Goal: Task Accomplishment & Management: Manage account settings

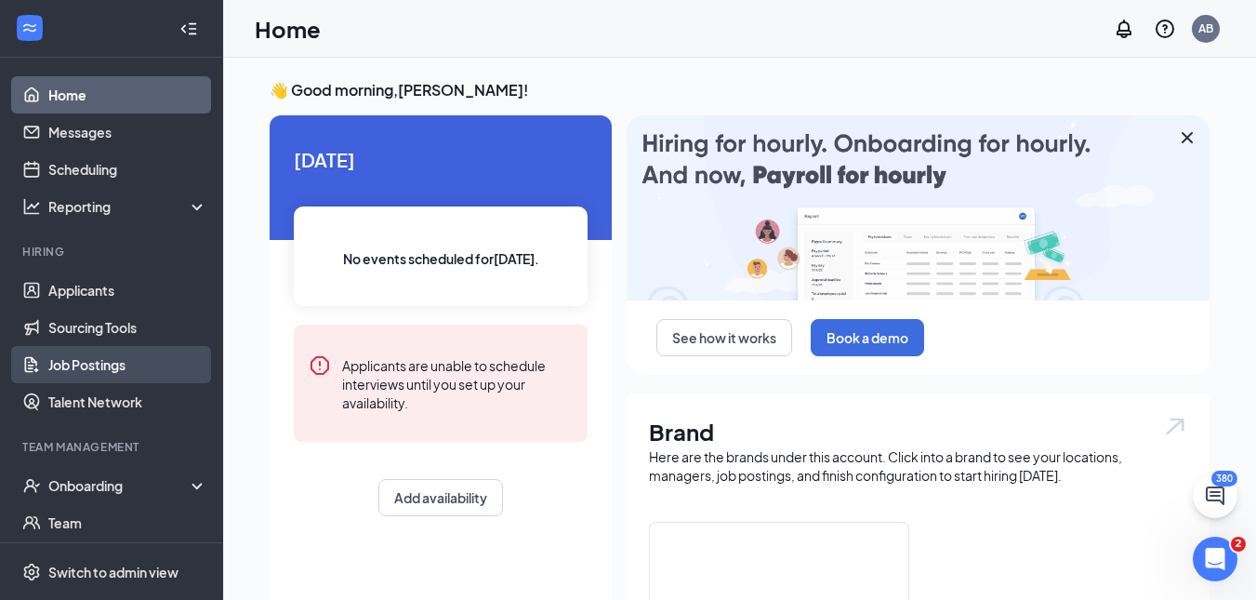
click at [87, 372] on link "Job Postings" at bounding box center [127, 364] width 159 height 37
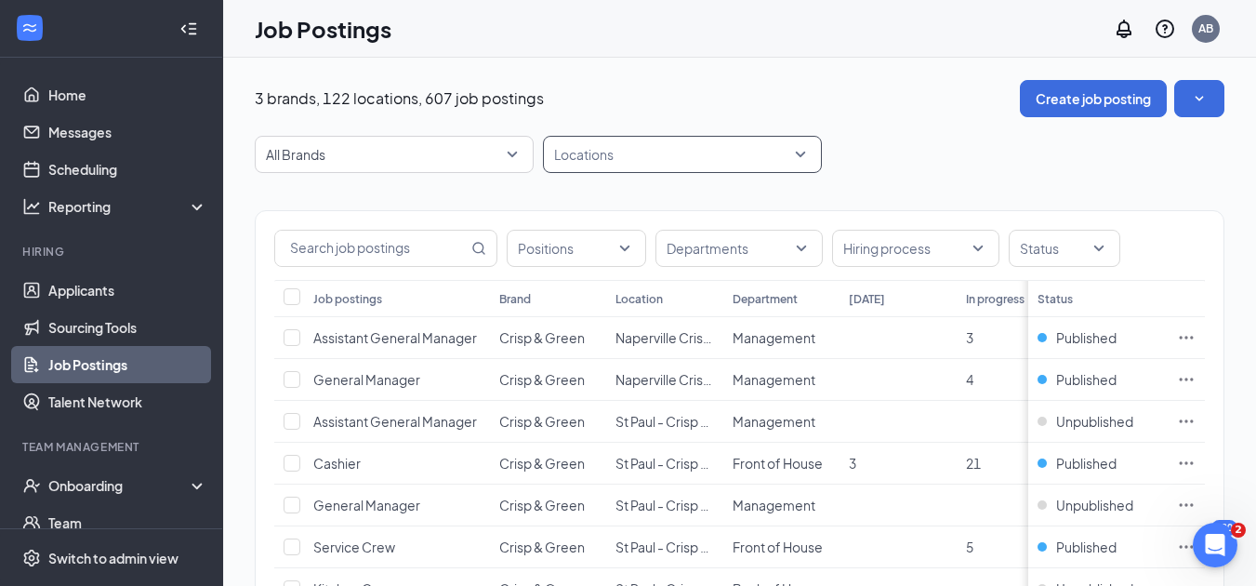
click at [644, 137] on div "Locations" at bounding box center [682, 154] width 279 height 37
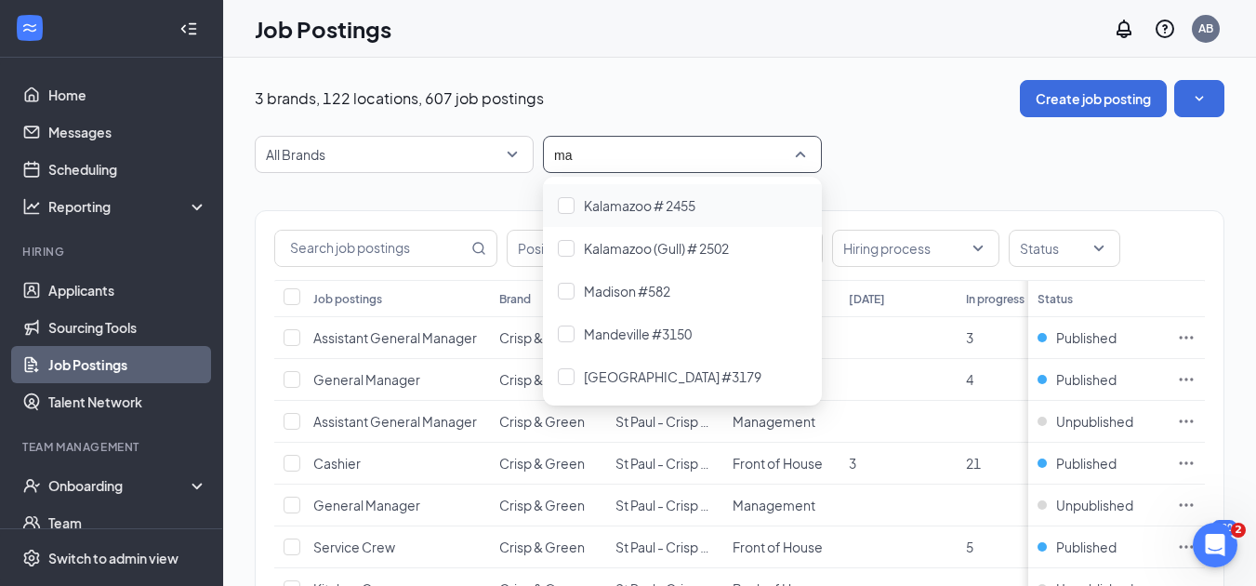
type input "map"
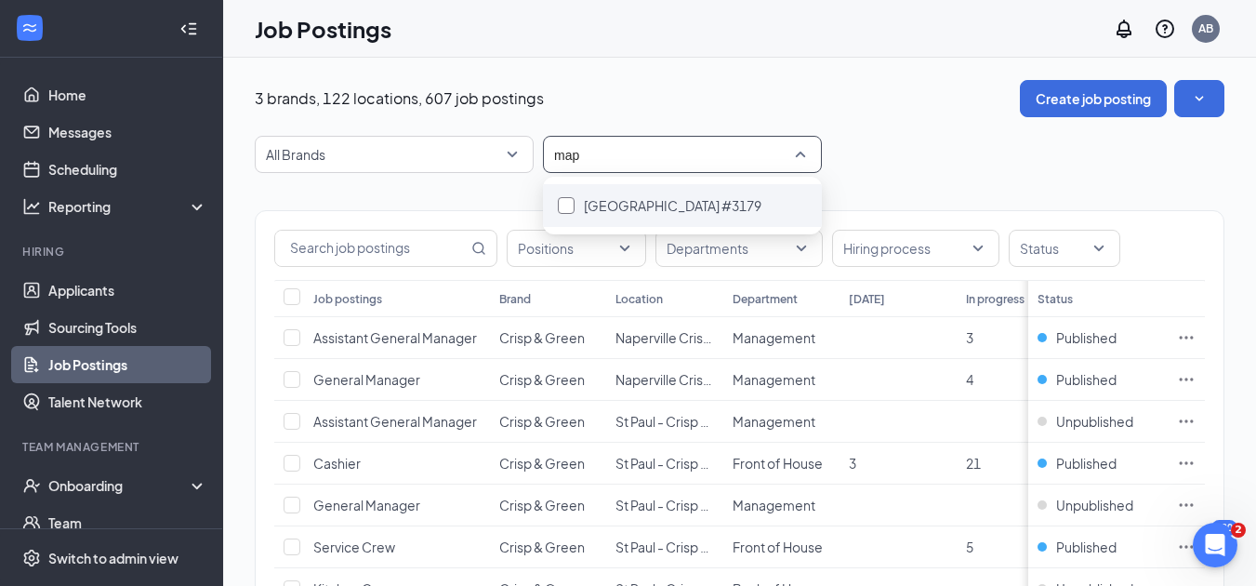
click at [567, 209] on div at bounding box center [566, 205] width 17 height 17
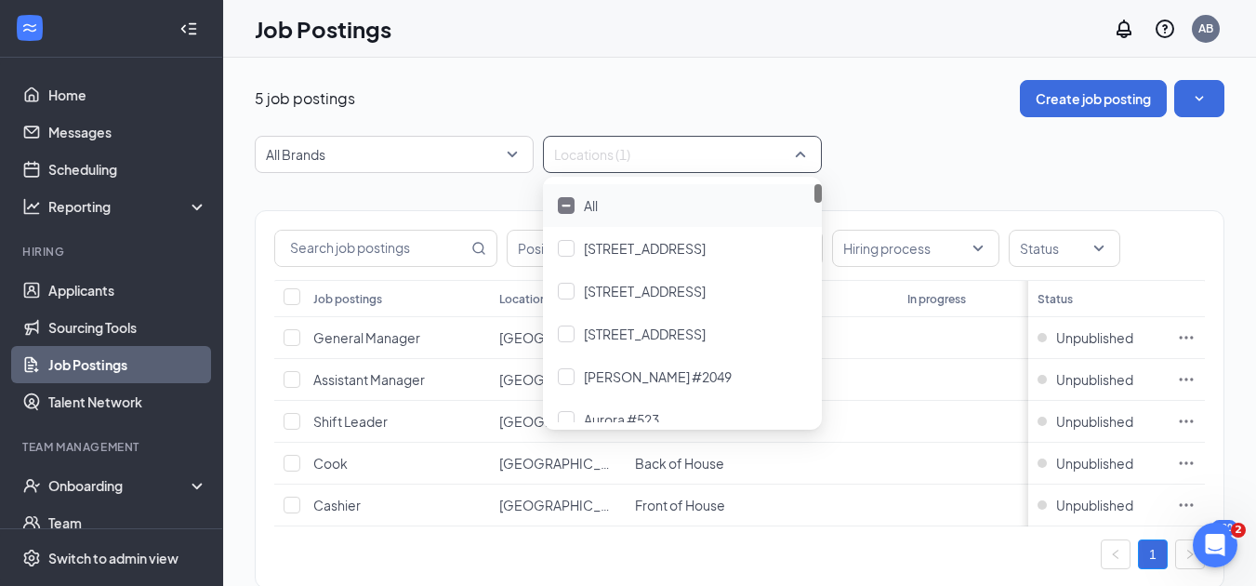
click at [886, 128] on div "5 job postings Create job posting All Brands Locations (1) Positions Department…" at bounding box center [740, 343] width 970 height 527
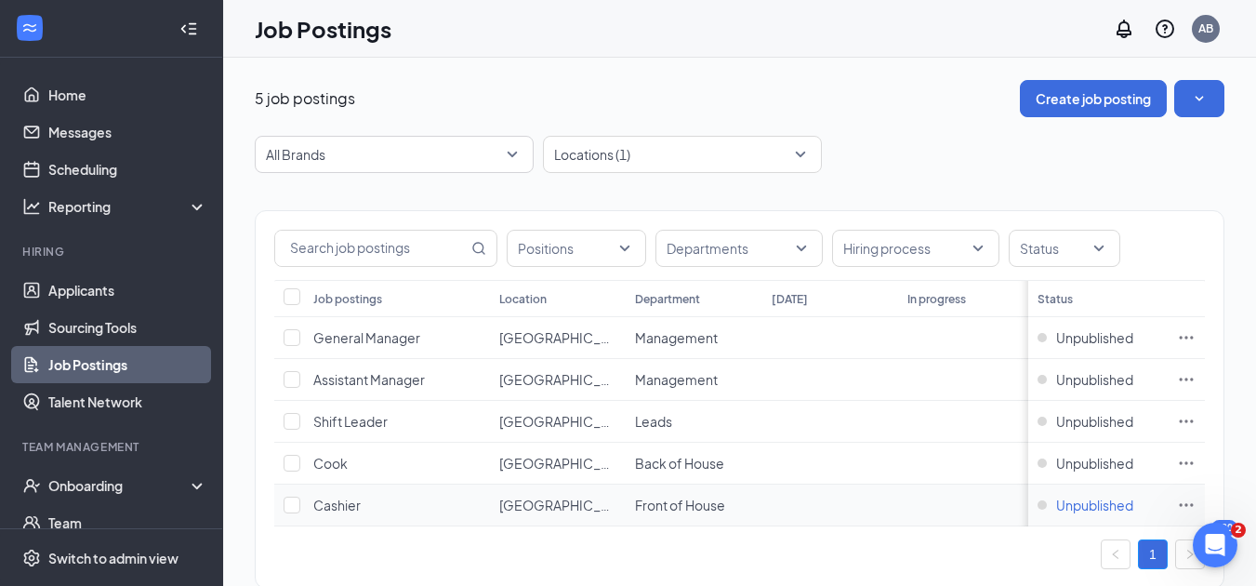
click at [1081, 500] on span "Unpublished" at bounding box center [1094, 505] width 77 height 19
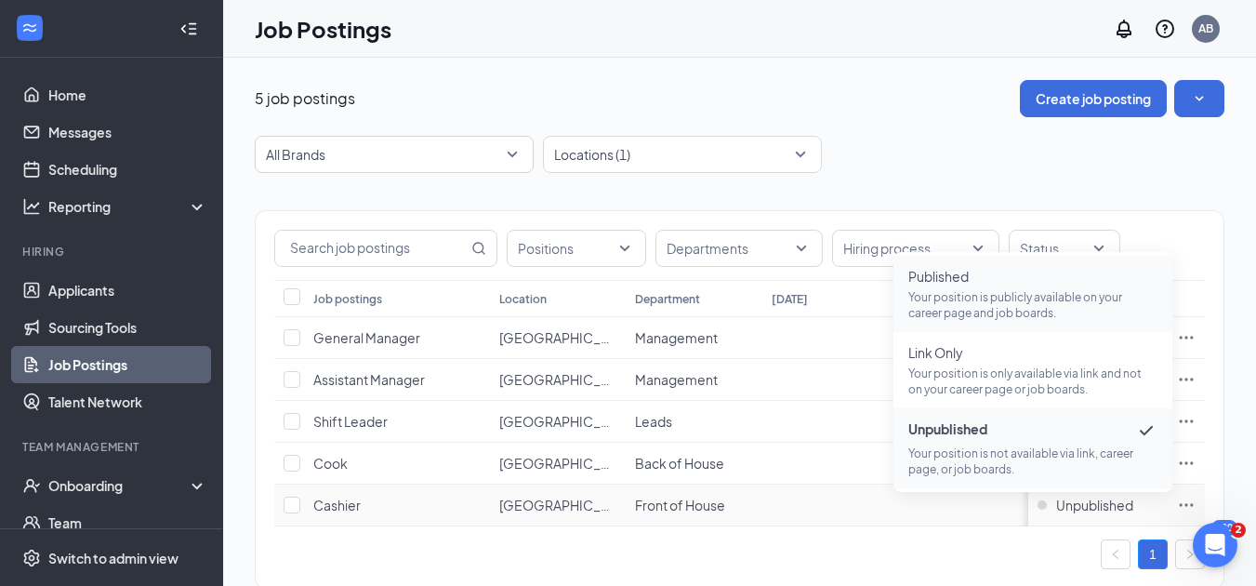
click at [999, 292] on p "Your position is publicly available on your career page and job boards." at bounding box center [1033, 305] width 249 height 32
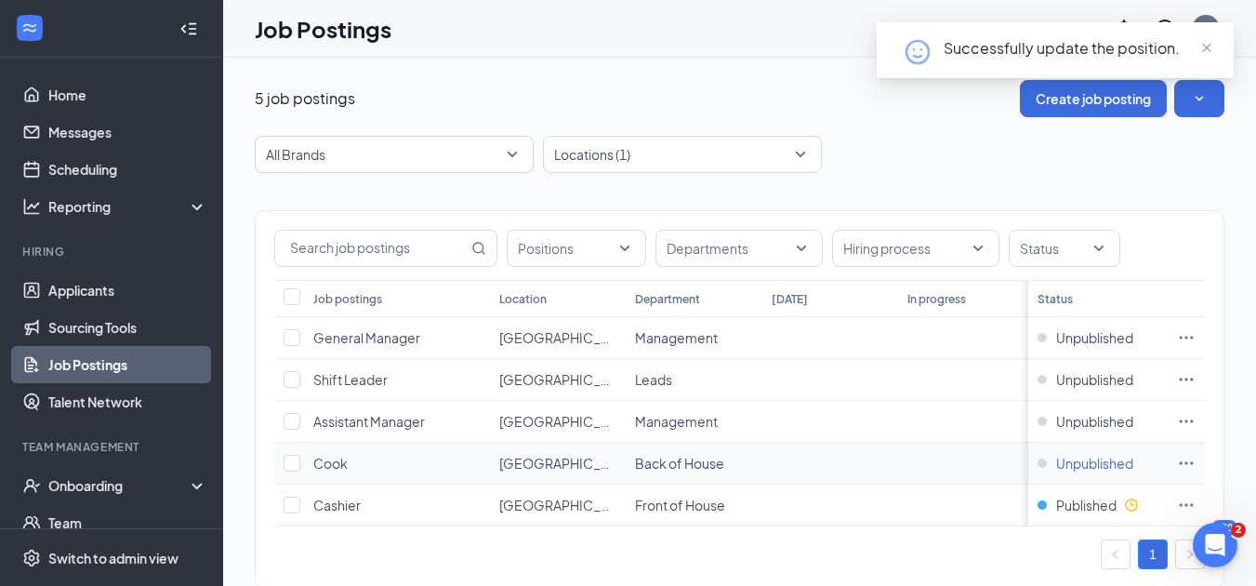
click at [1078, 460] on span "Unpublished" at bounding box center [1094, 463] width 77 height 19
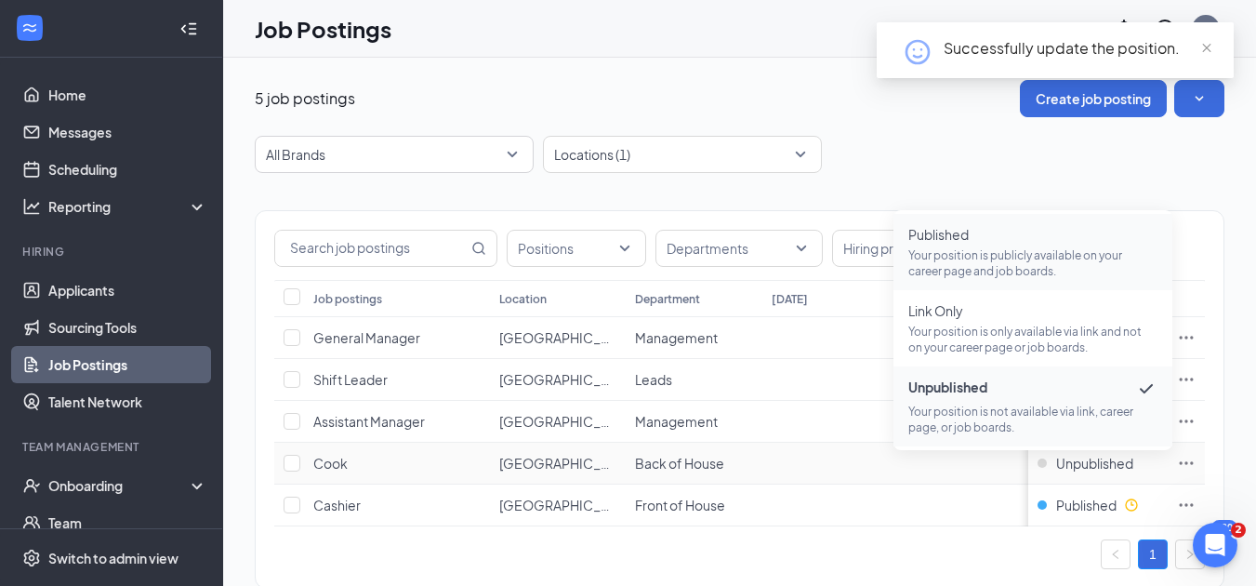
click at [1002, 245] on span "Published Your position is publicly available on your career page and job board…" at bounding box center [1033, 252] width 249 height 54
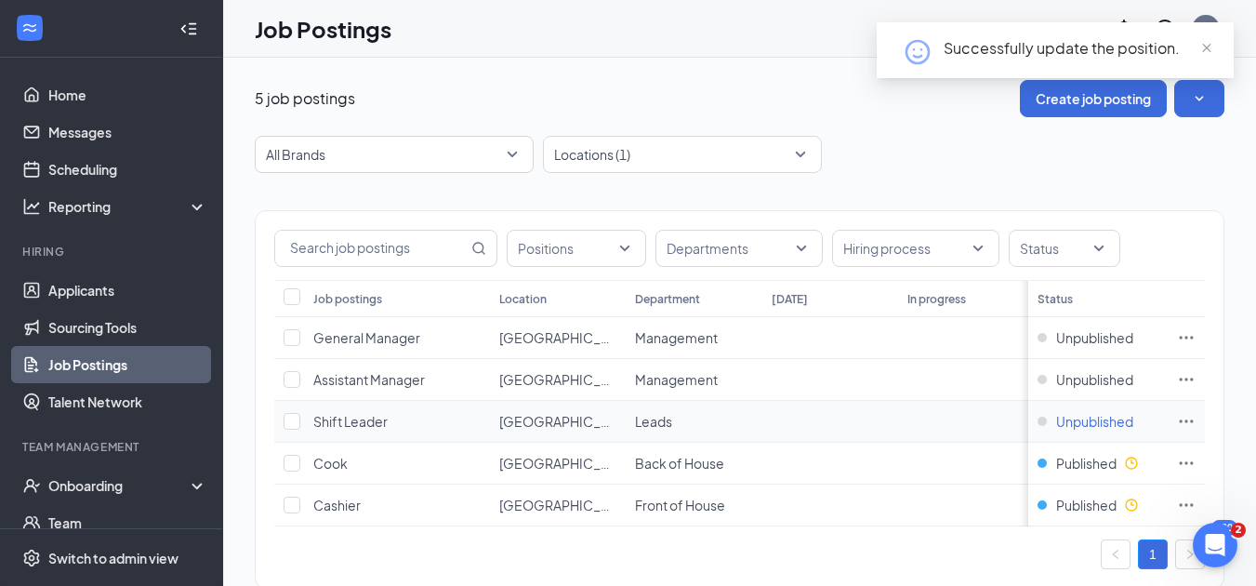
click at [1097, 413] on span "Unpublished" at bounding box center [1094, 421] width 77 height 19
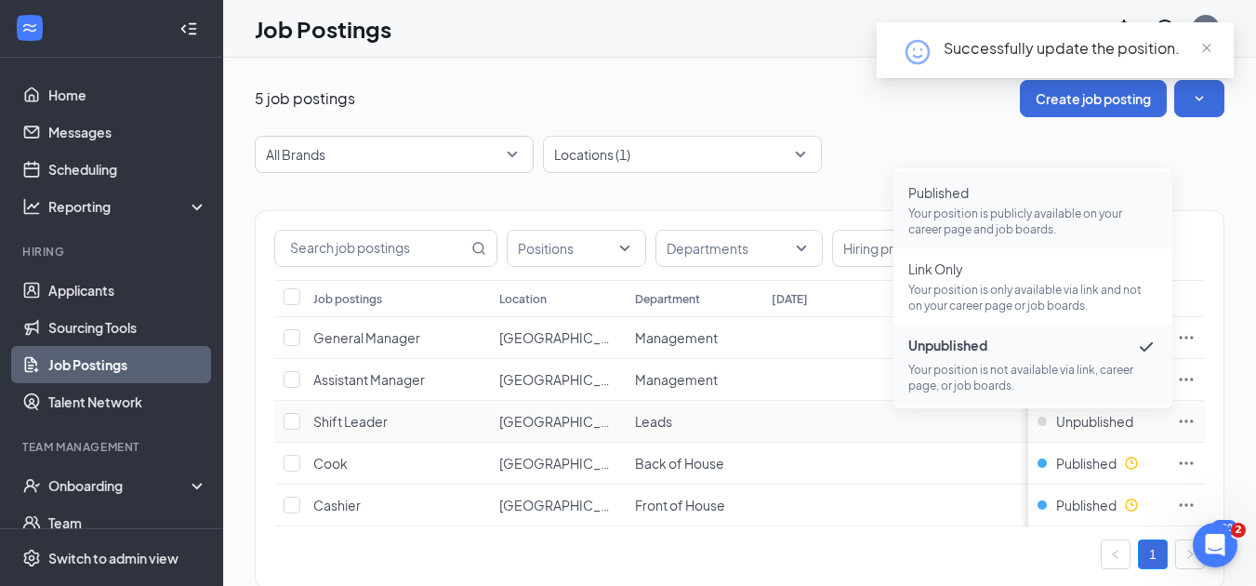
click at [1017, 184] on span "Published" at bounding box center [1033, 192] width 249 height 19
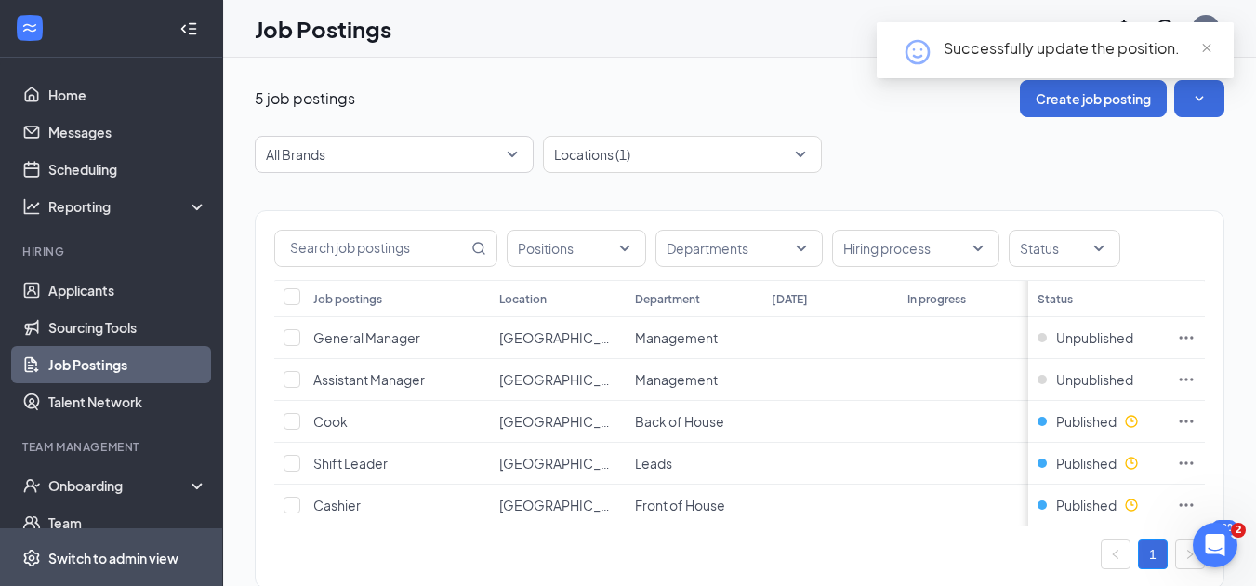
click at [113, 567] on div "Switch to admin view" at bounding box center [113, 558] width 130 height 19
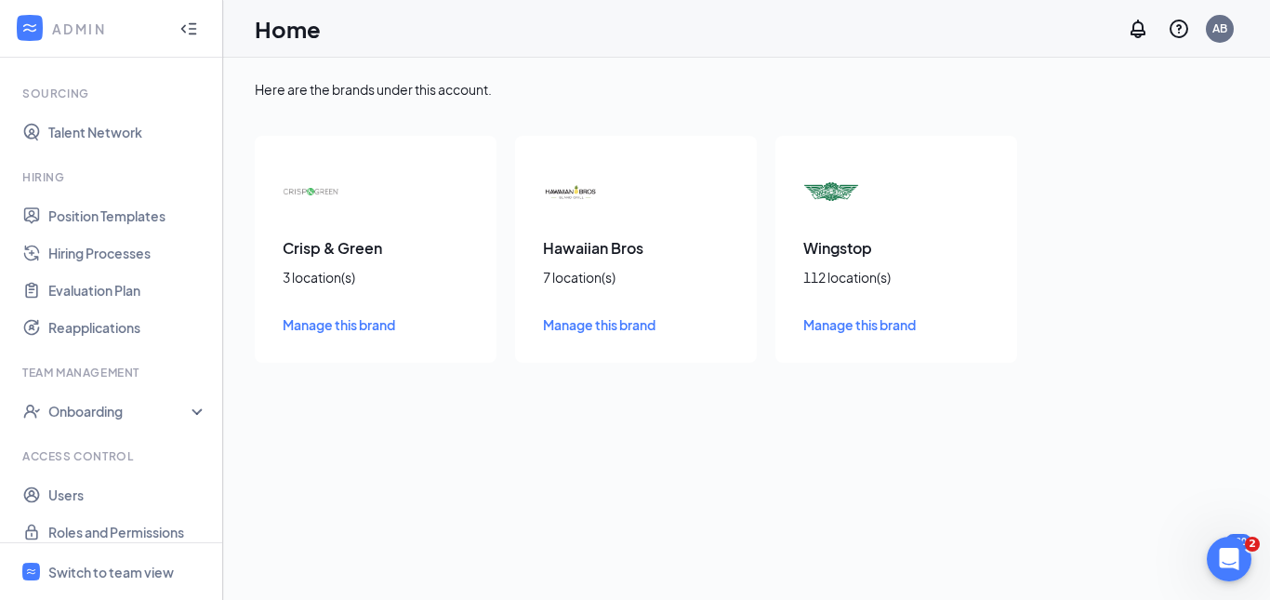
scroll to position [282, 0]
click at [98, 485] on link "Users" at bounding box center [127, 491] width 159 height 37
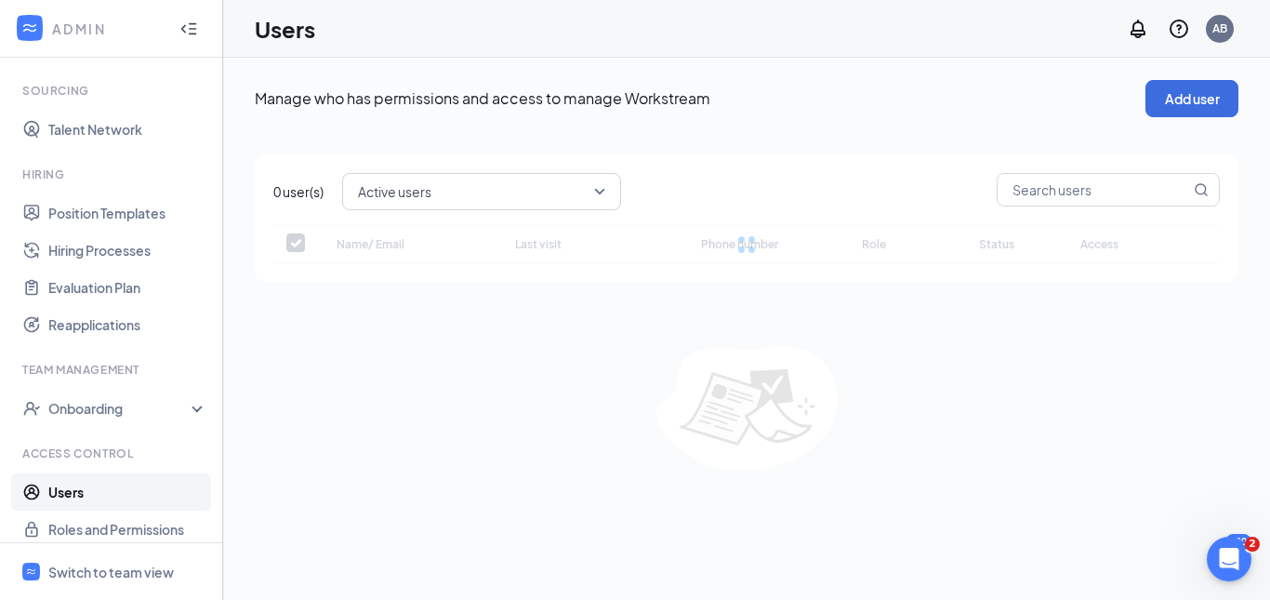
checkbox input "false"
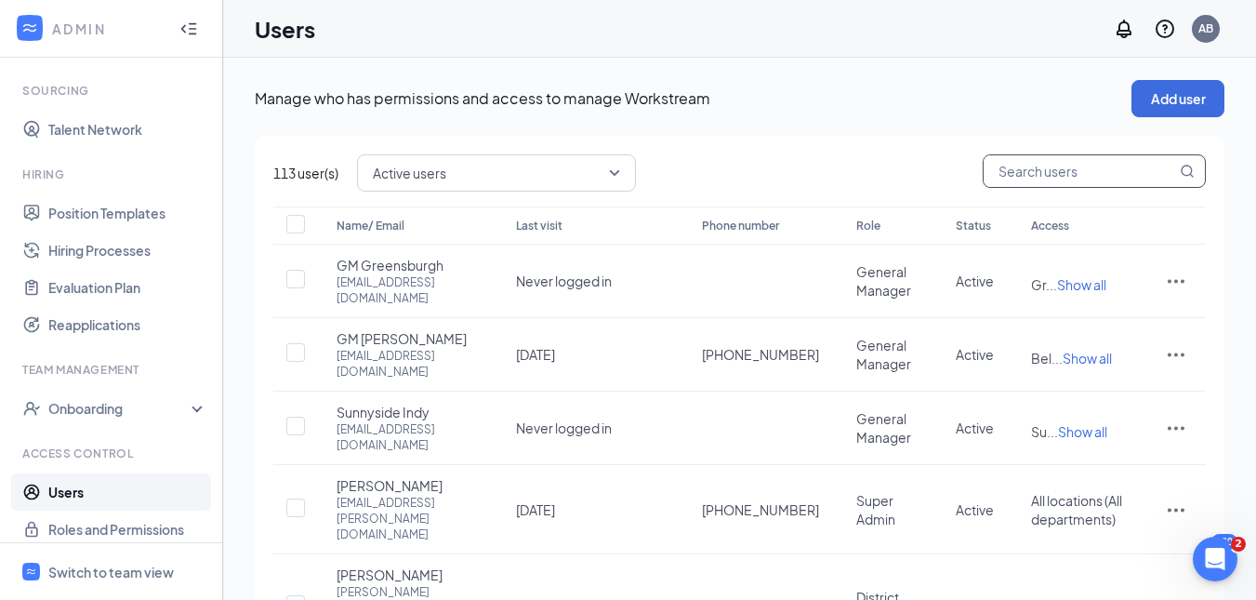
click at [1069, 190] on span at bounding box center [1094, 172] width 223 height 37
click at [1064, 182] on input "text" at bounding box center [1080, 171] width 193 height 32
type input "ty"
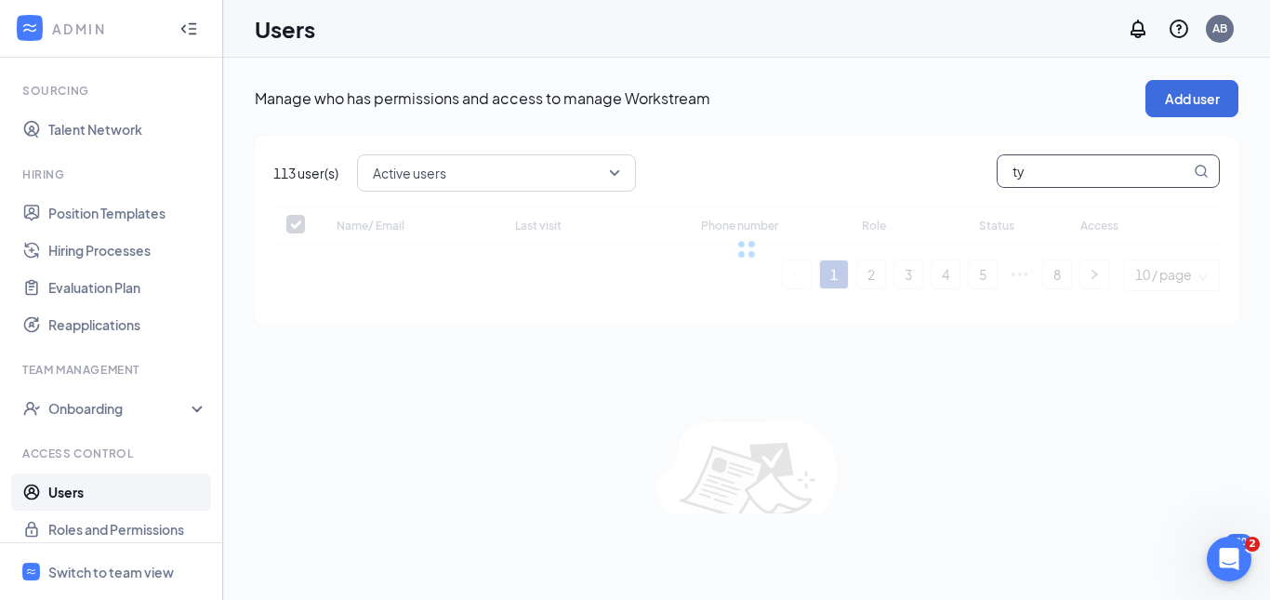
checkbox input "false"
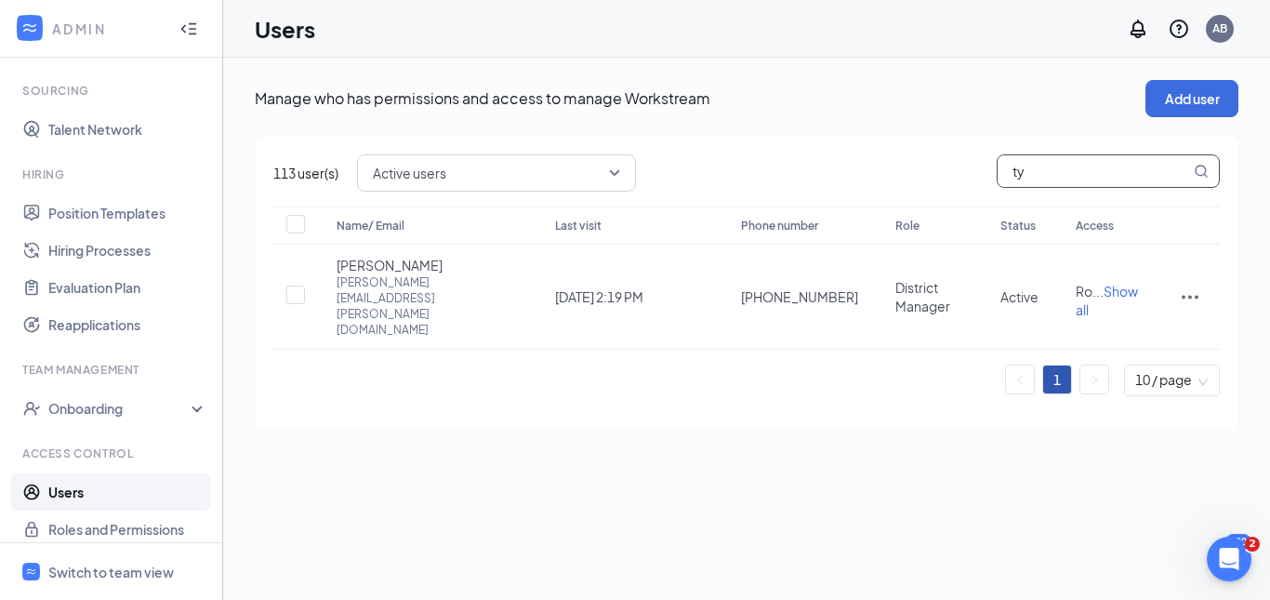
type input "ty"
click at [883, 178] on div "Active users ty" at bounding box center [788, 172] width 863 height 37
click at [1126, 283] on span "Show all" at bounding box center [1107, 300] width 62 height 35
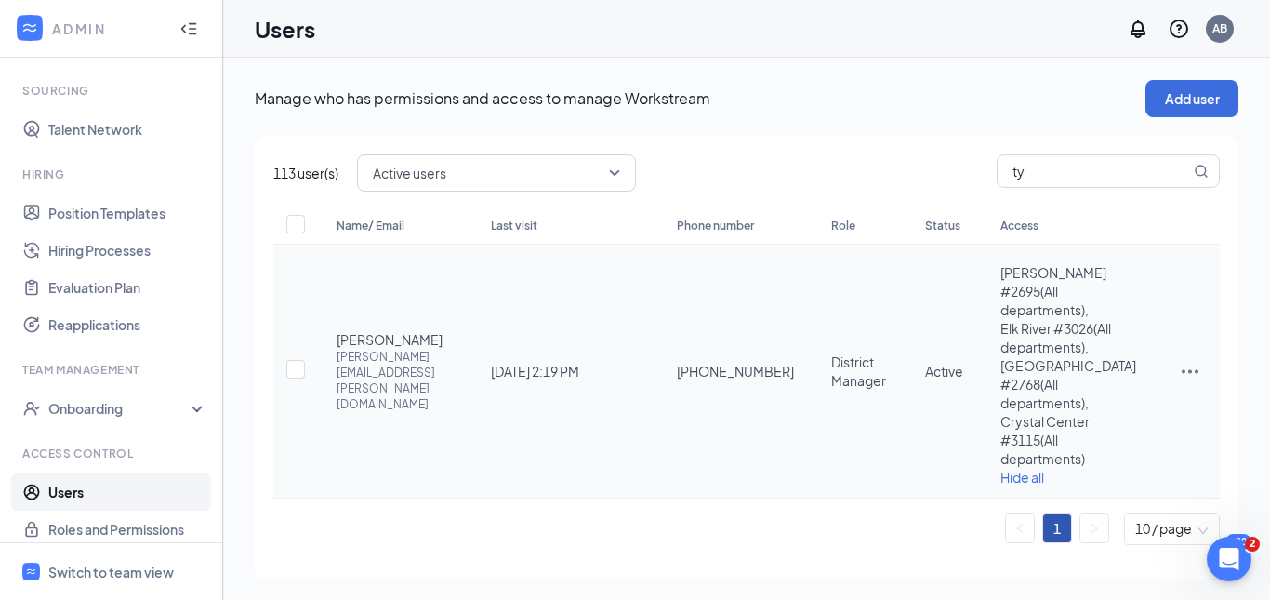
click at [1179, 370] on icon "ActionsIcon" at bounding box center [1190, 371] width 22 height 22
click at [1149, 402] on span "Edit user" at bounding box center [1127, 411] width 115 height 20
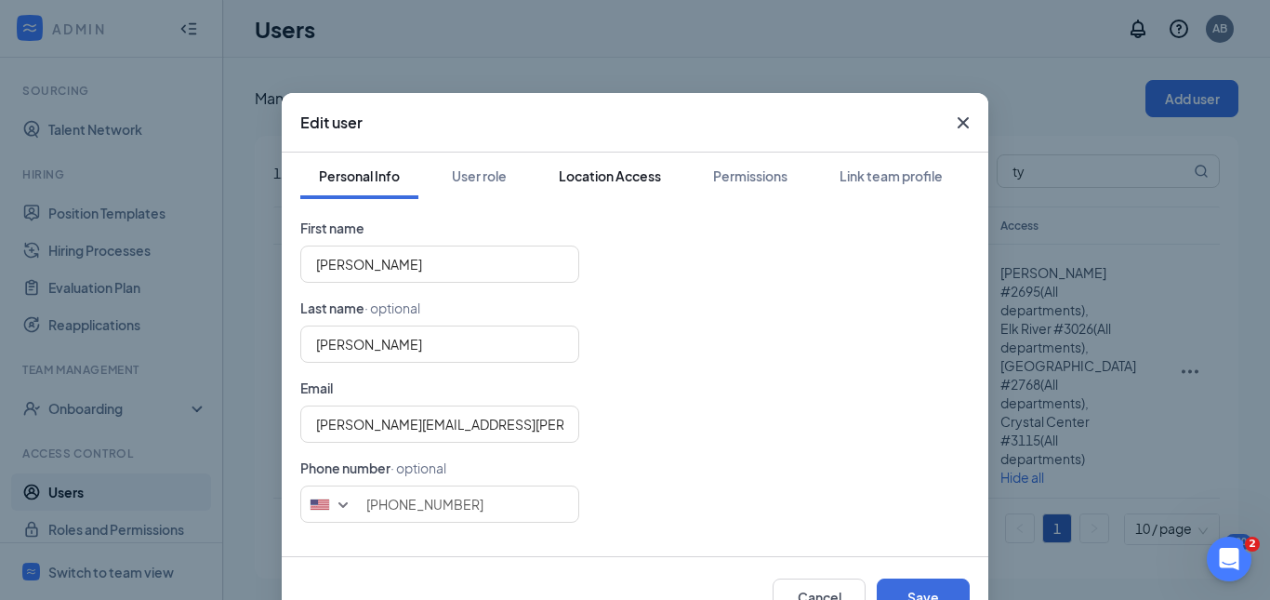
click at [636, 172] on div "Location Access" at bounding box center [610, 175] width 102 height 19
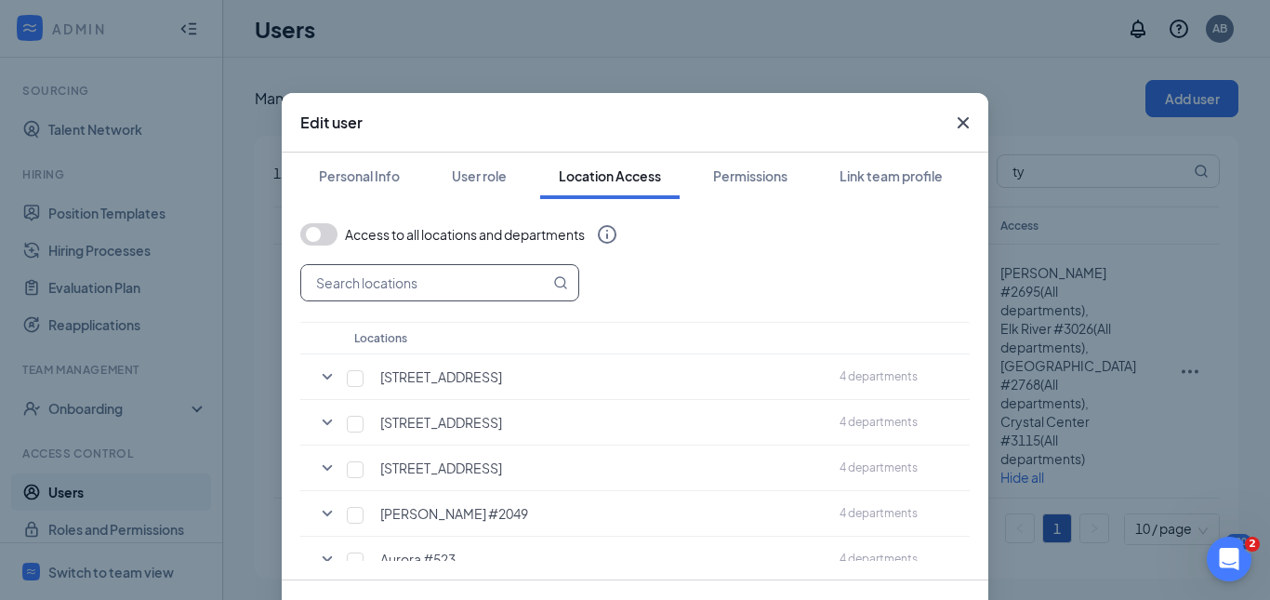
click at [488, 270] on input "text" at bounding box center [425, 282] width 248 height 35
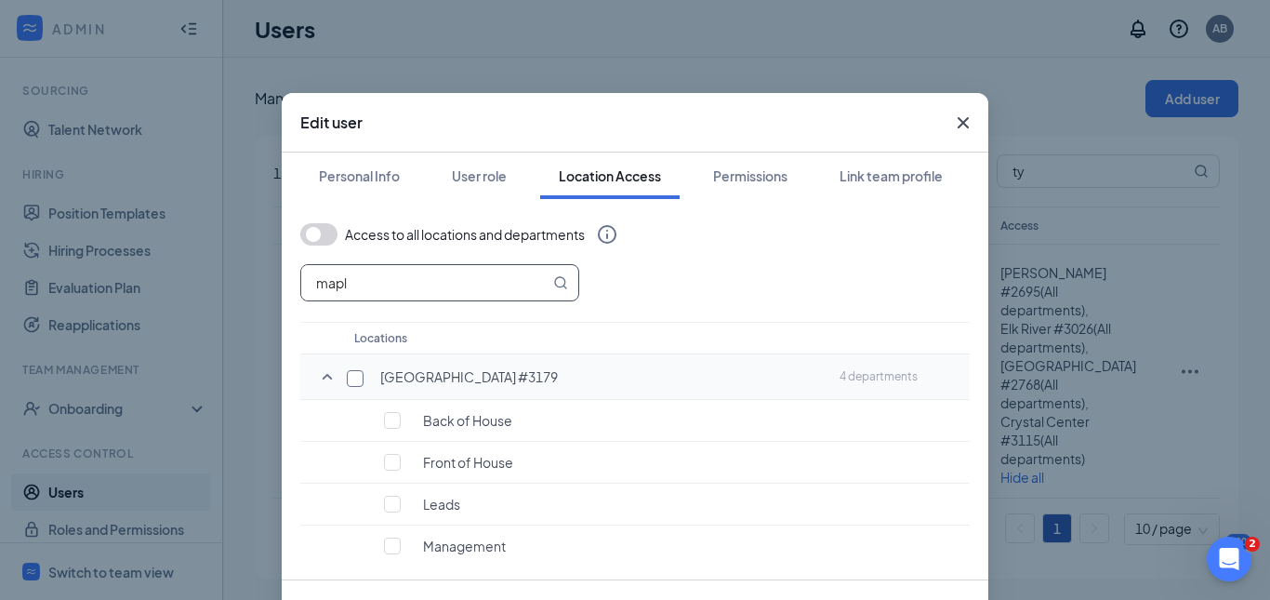
type input "mapl"
click at [347, 378] on input "checkbox" at bounding box center [355, 378] width 17 height 17
checkbox input "true"
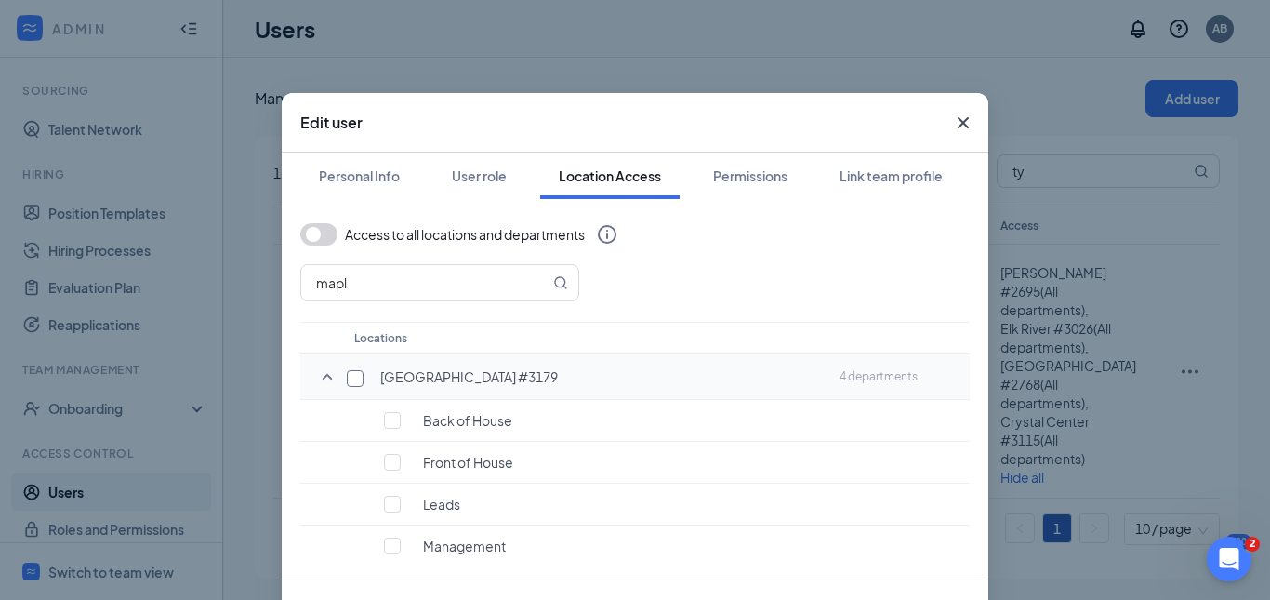
checkbox input "true"
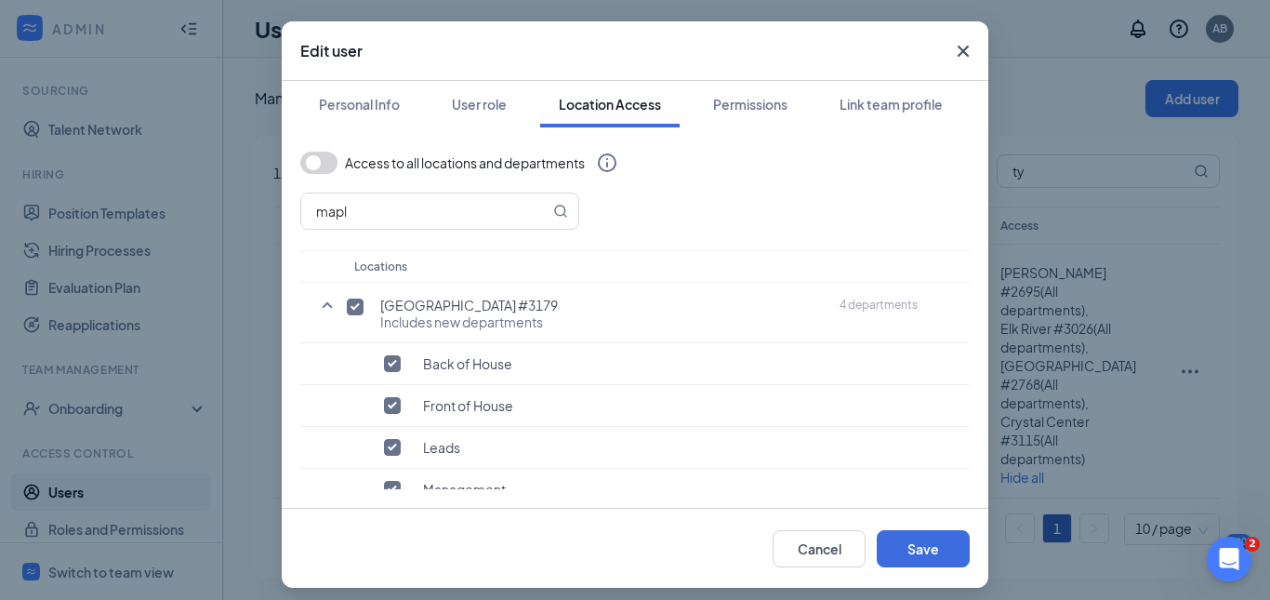
scroll to position [75, 0]
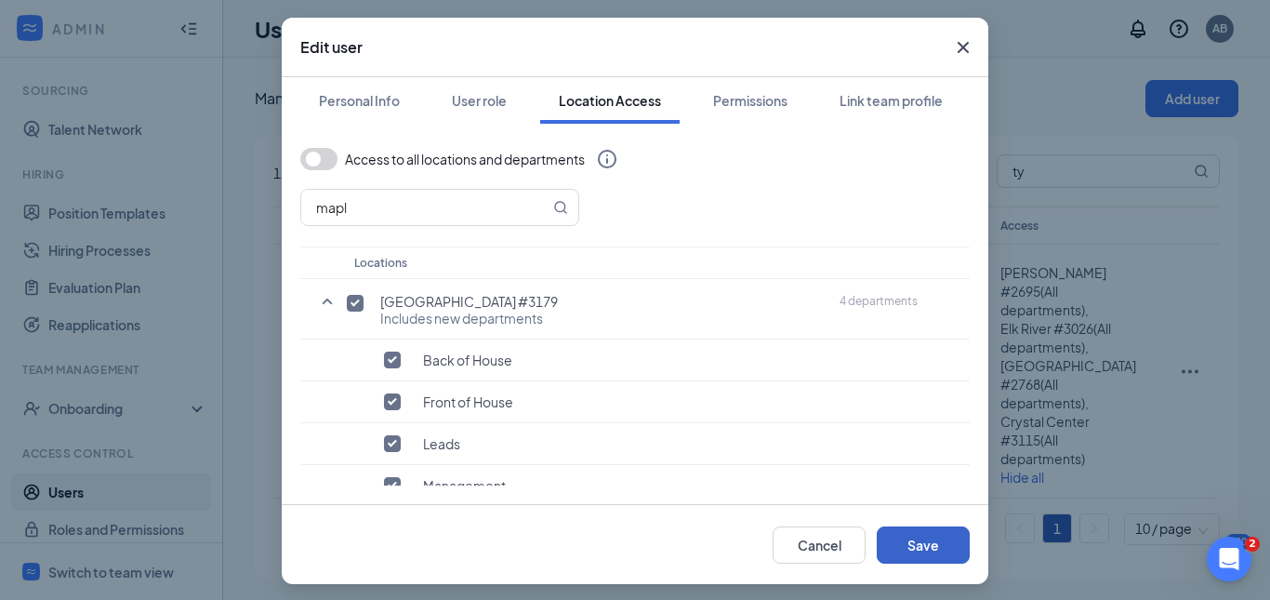
click at [877, 556] on button "Save" at bounding box center [923, 544] width 93 height 37
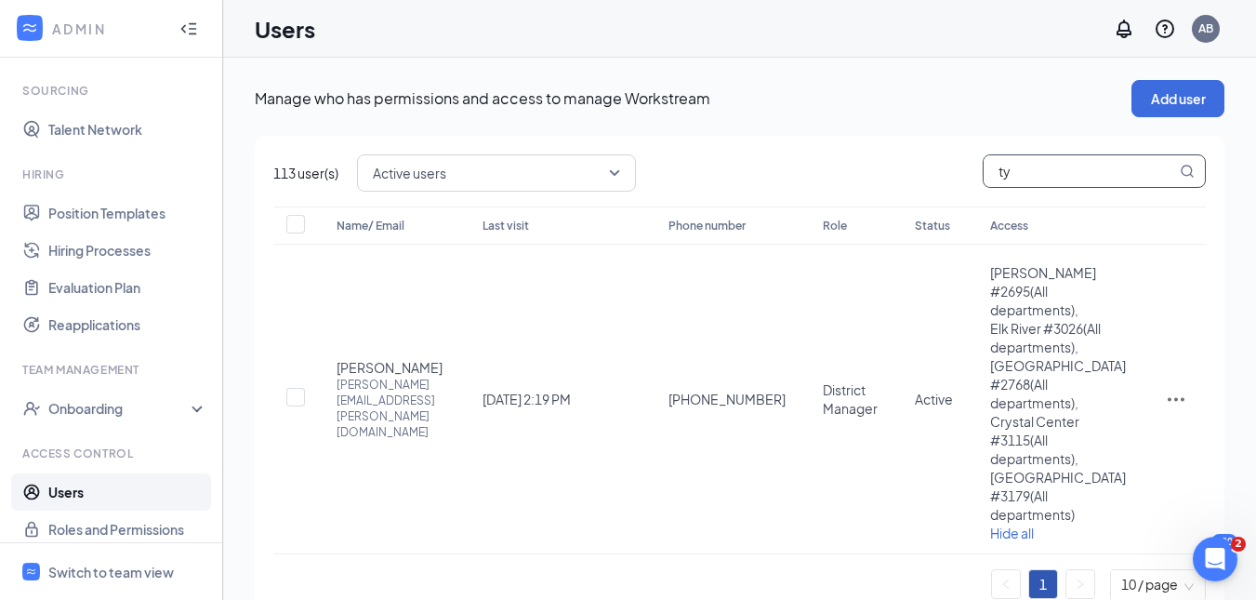
click at [1042, 175] on input "ty" at bounding box center [1080, 171] width 193 height 32
type input "t"
type input "ry"
checkbox input "true"
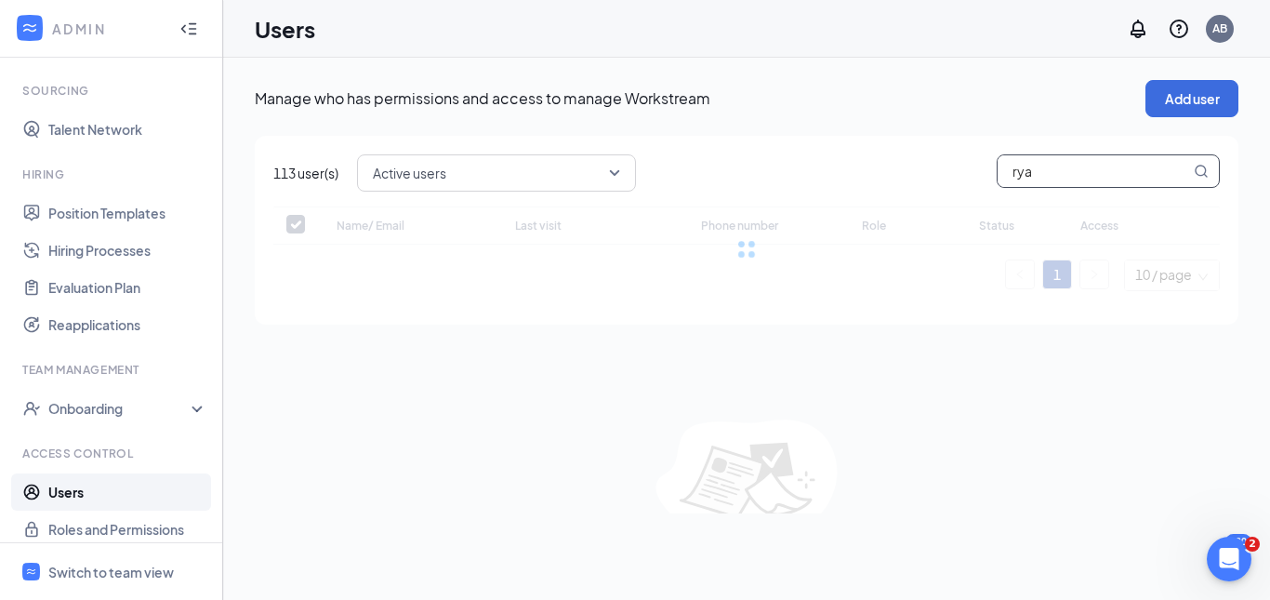
type input "[PERSON_NAME]"
checkbox input "false"
type input "[PERSON_NAME]"
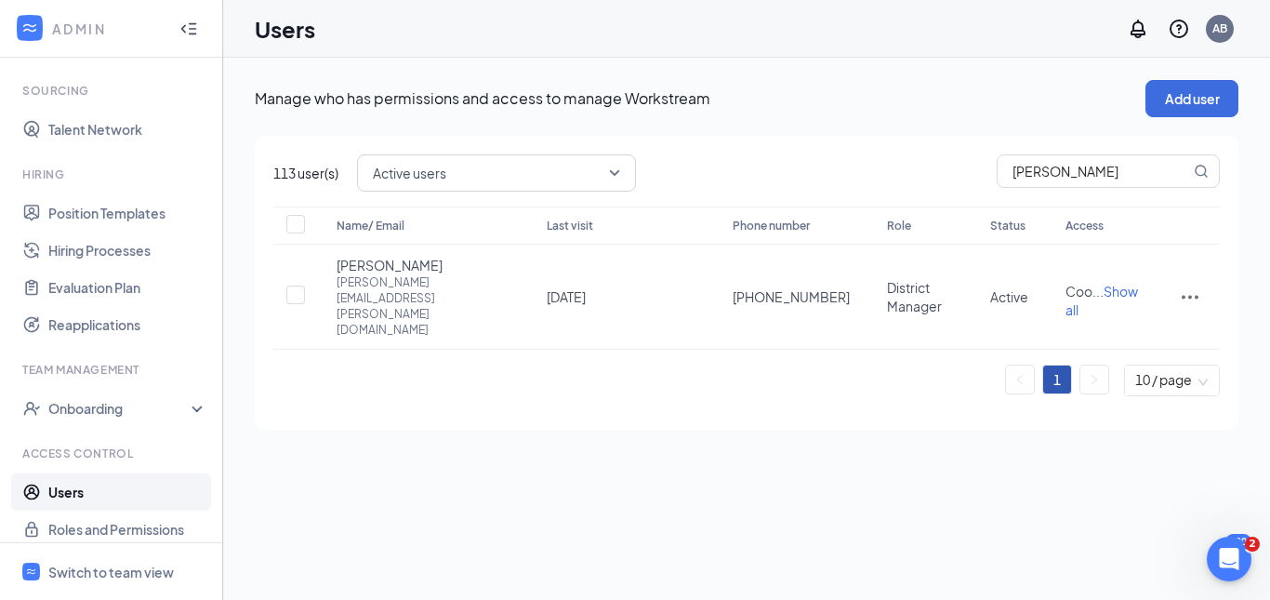
click at [892, 126] on div "Manage who has permissions and access to manage Workstream Add user 113 user(s)…" at bounding box center [747, 255] width 984 height 350
click at [1198, 286] on icon "ActionsIcon" at bounding box center [1190, 297] width 22 height 22
click at [1099, 324] on span "Edit user" at bounding box center [1096, 318] width 53 height 17
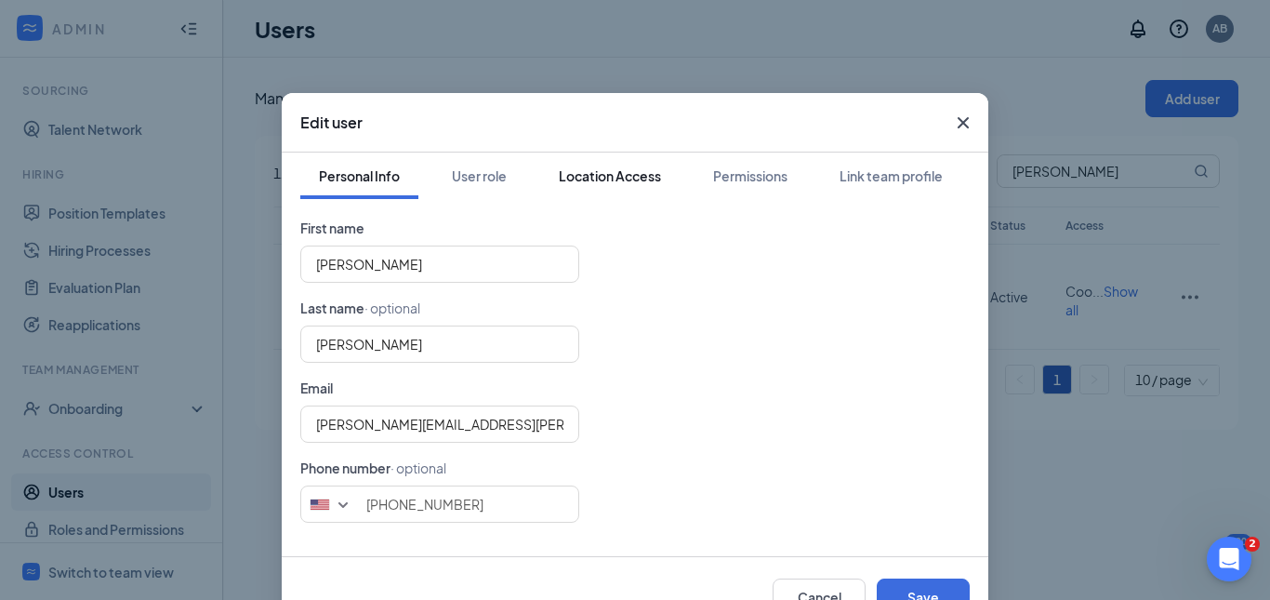
click at [623, 175] on div "Location Access" at bounding box center [610, 175] width 102 height 19
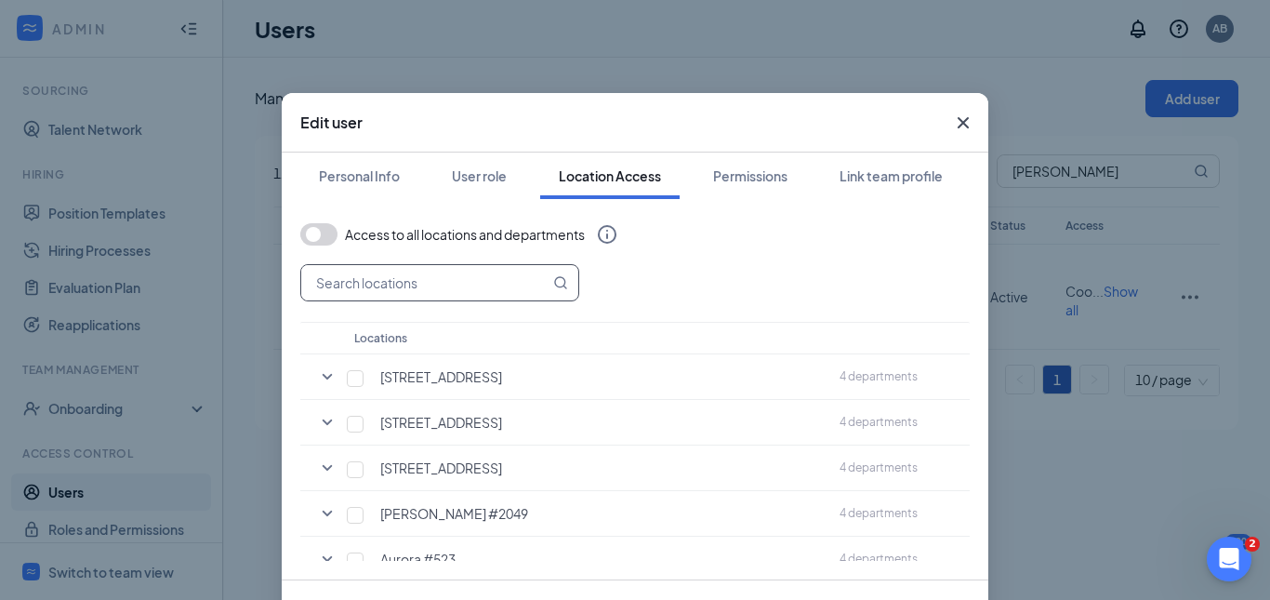
click at [506, 295] on input "text" at bounding box center [425, 282] width 248 height 35
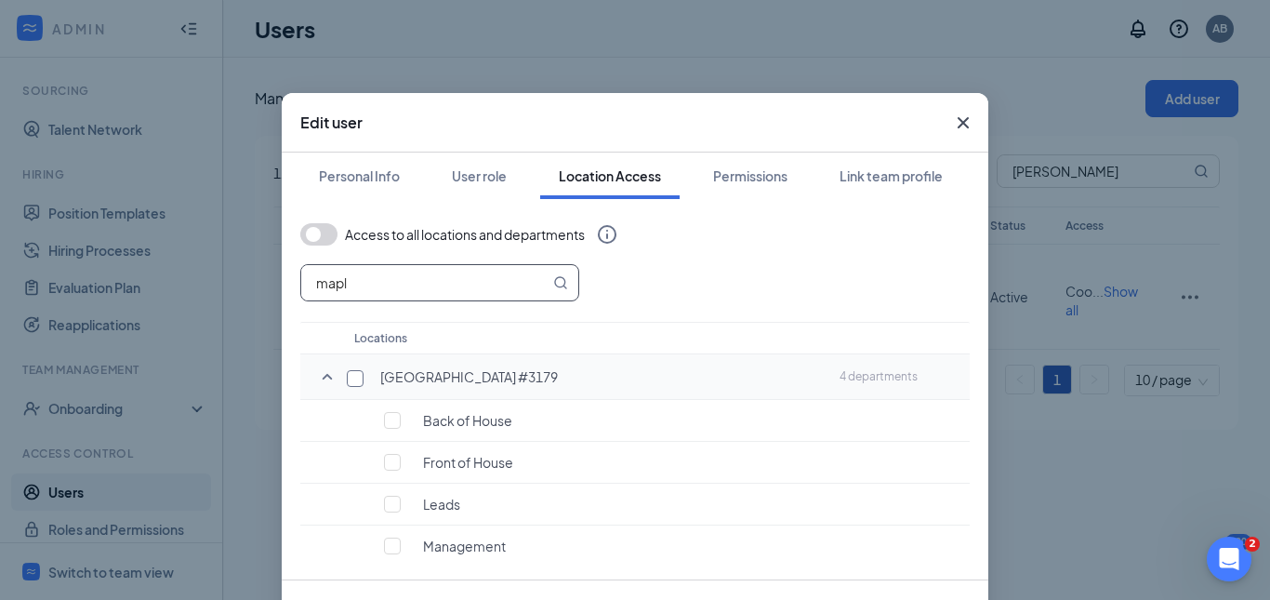
type input "mapl"
click at [347, 374] on input "checkbox" at bounding box center [355, 378] width 17 height 17
checkbox input "true"
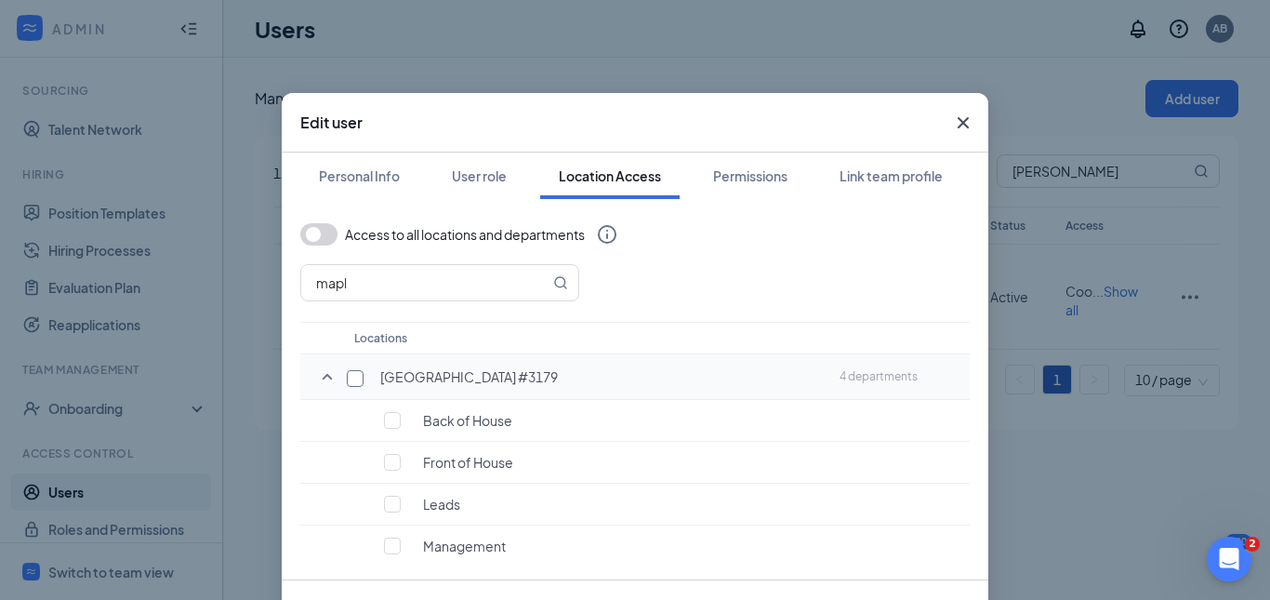
checkbox input "true"
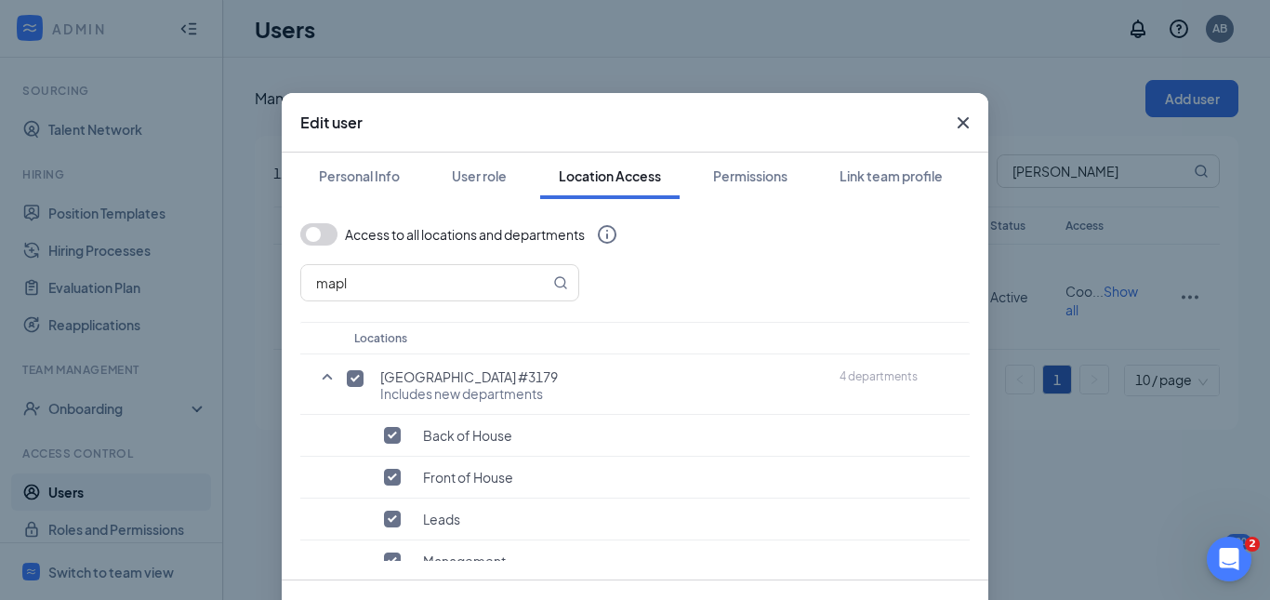
scroll to position [82, 0]
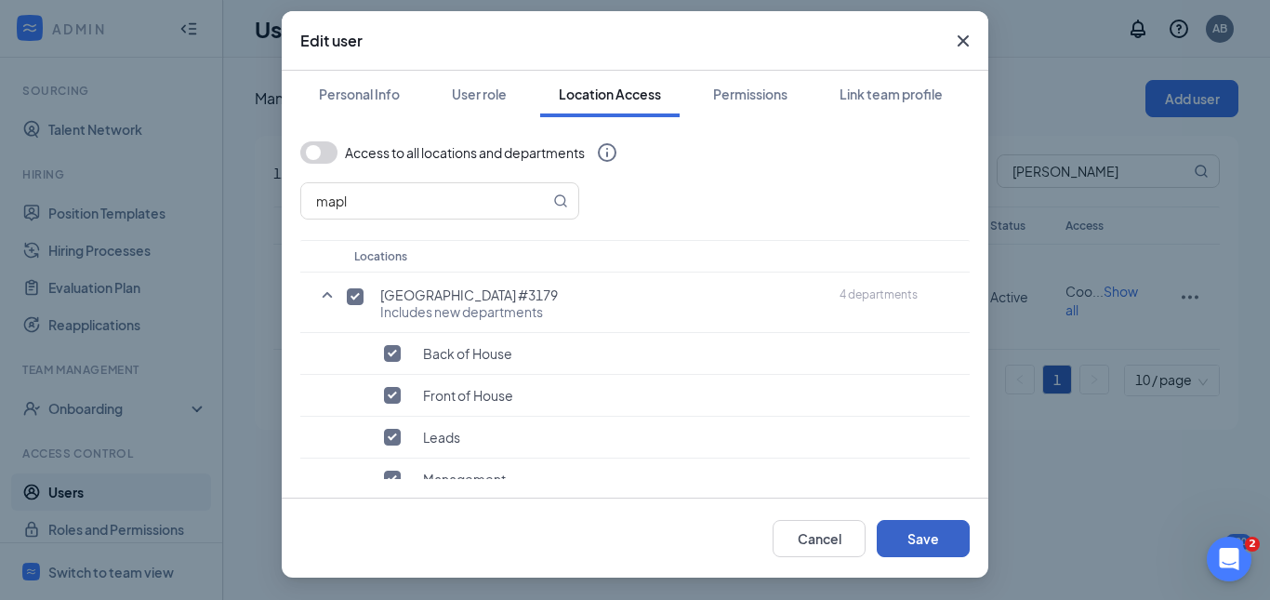
click at [897, 537] on button "Save" at bounding box center [923, 538] width 93 height 37
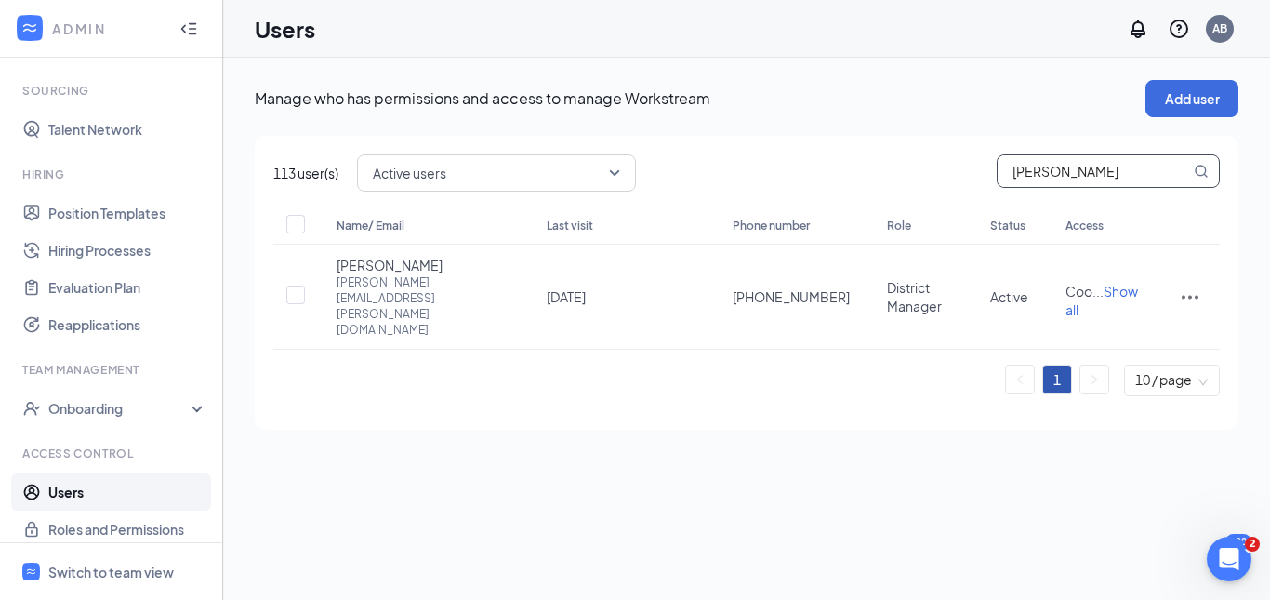
click at [1066, 159] on input "[PERSON_NAME]" at bounding box center [1094, 171] width 193 height 32
type input "r"
click at [321, 407] on div "Manage who has permissions and access to manage Workstream Add user 113 user(s)…" at bounding box center [746, 255] width 1047 height 394
click at [81, 488] on link "Users" at bounding box center [127, 491] width 159 height 37
click at [75, 528] on link "Roles and Permissions" at bounding box center [127, 529] width 159 height 37
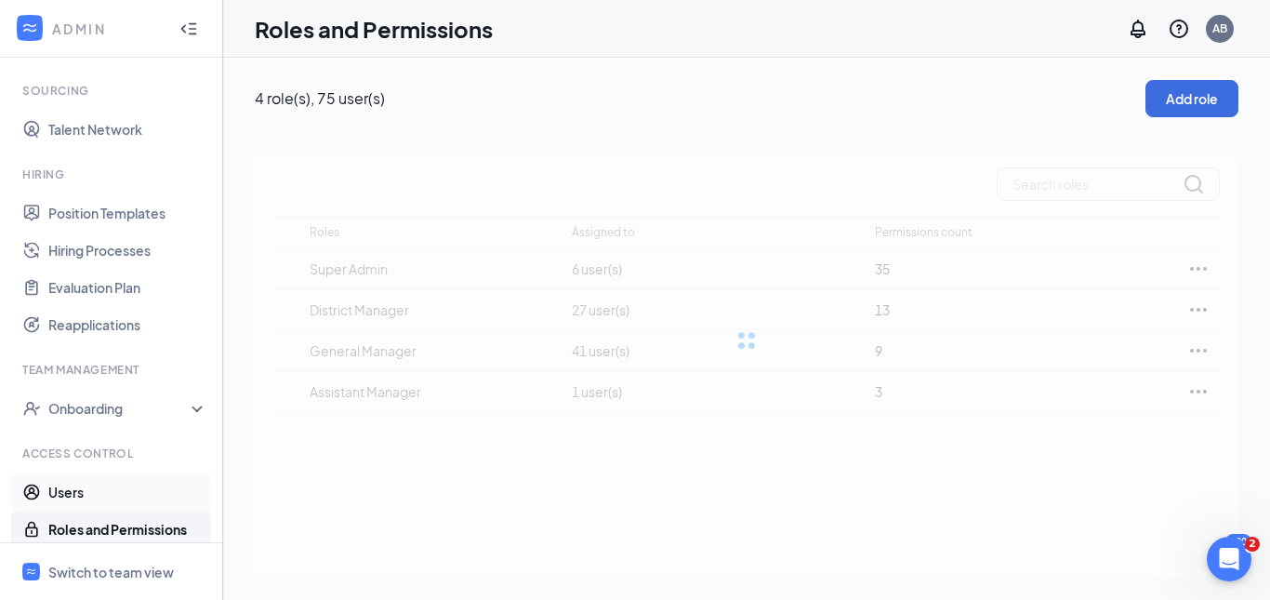
click at [83, 496] on link "Users" at bounding box center [127, 491] width 159 height 37
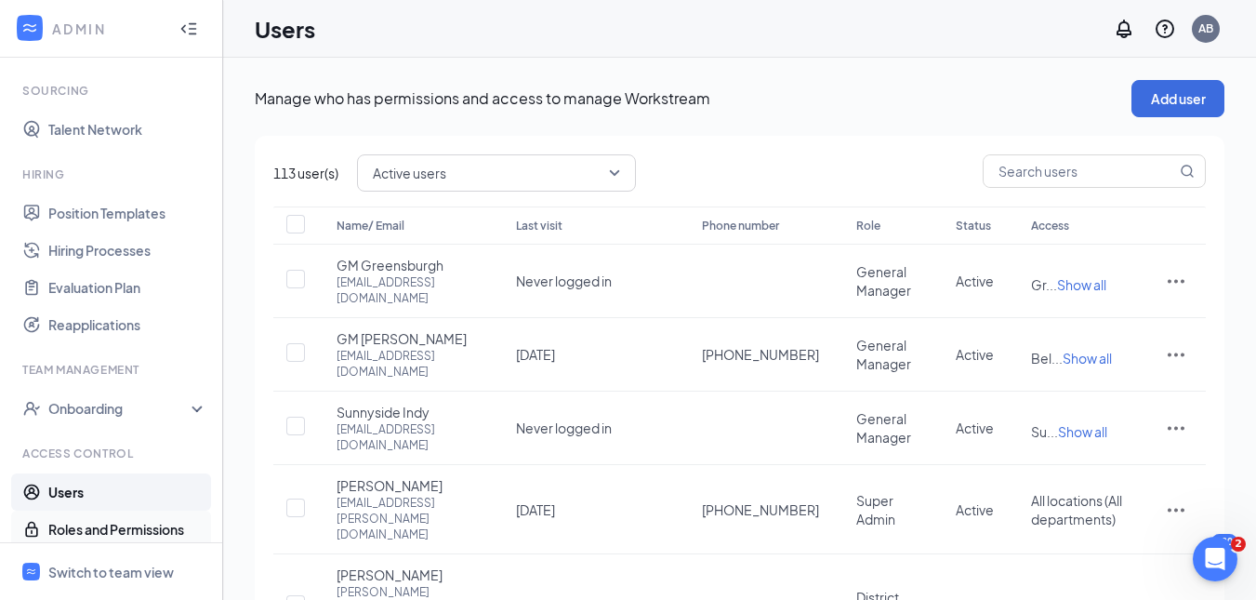
click at [100, 525] on link "Roles and Permissions" at bounding box center [127, 529] width 159 height 37
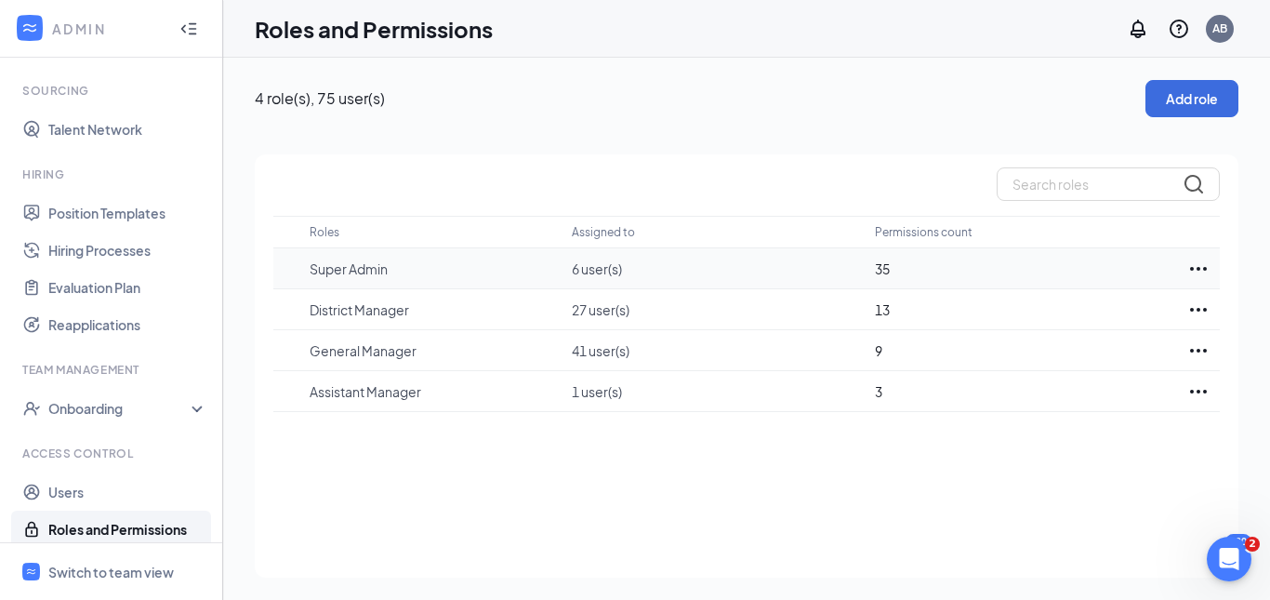
click at [586, 278] on td "6 user(s)" at bounding box center [723, 268] width 303 height 41
click at [1216, 256] on td at bounding box center [1199, 268] width 42 height 41
click at [1199, 272] on icon "Ellipses" at bounding box center [1199, 269] width 22 height 22
click at [1179, 300] on div "Edit" at bounding box center [1117, 325] width 186 height 56
click at [1202, 261] on icon "Ellipses" at bounding box center [1199, 269] width 22 height 22
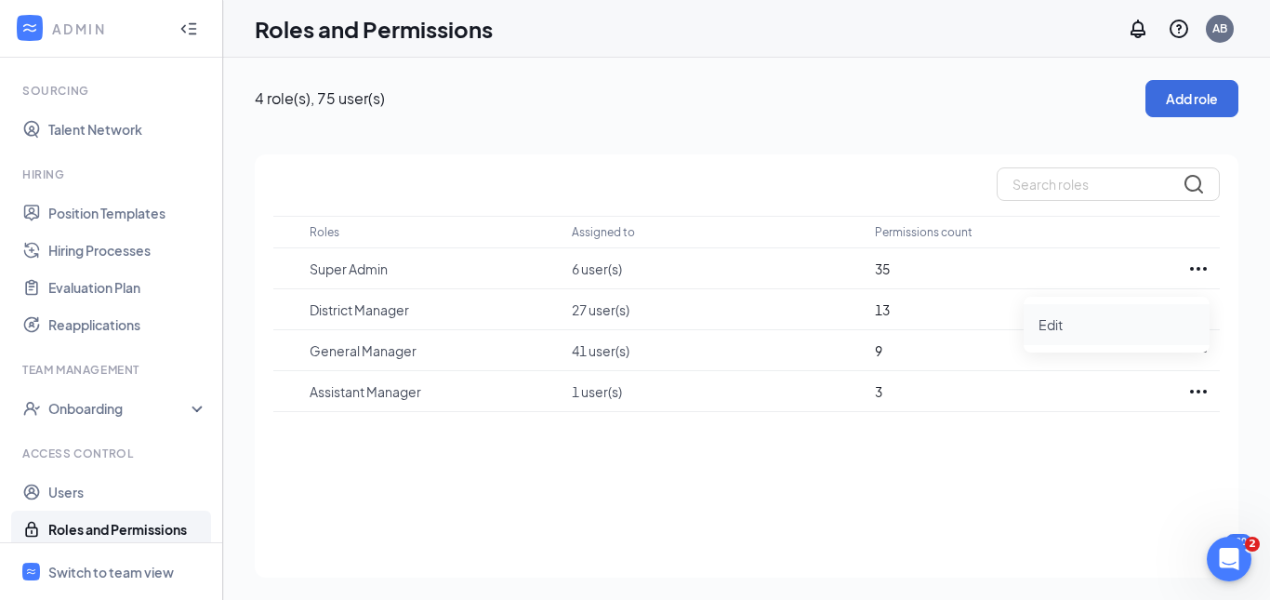
click at [1154, 323] on p "Edit" at bounding box center [1117, 324] width 156 height 19
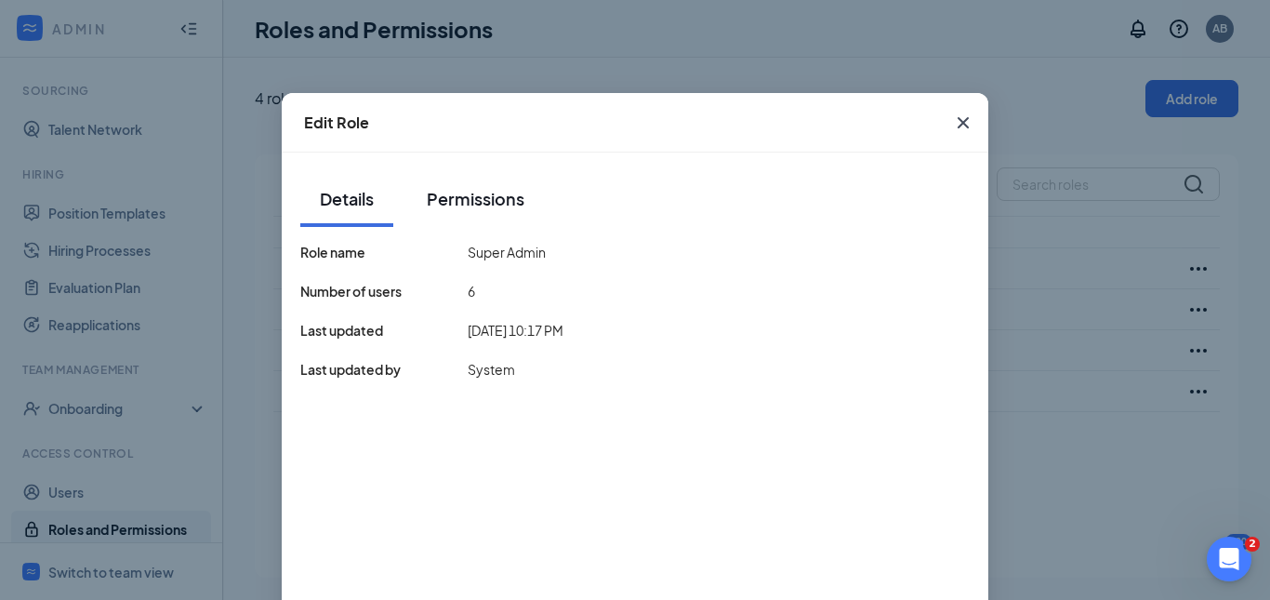
click at [513, 213] on button "Permissions" at bounding box center [475, 199] width 135 height 56
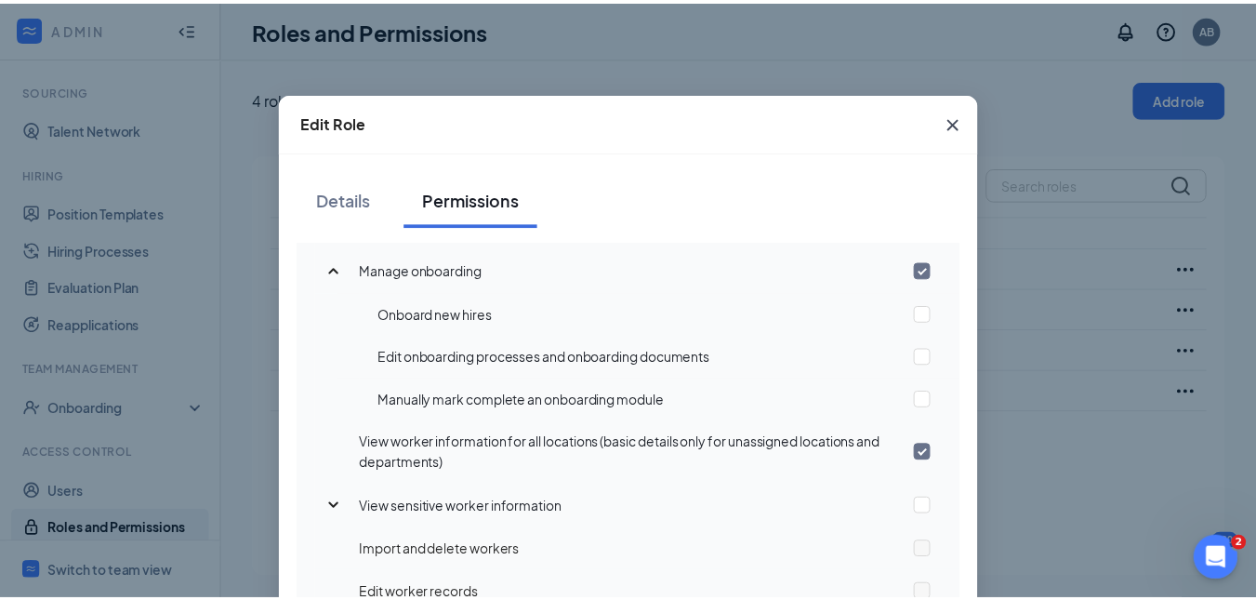
scroll to position [1243, 0]
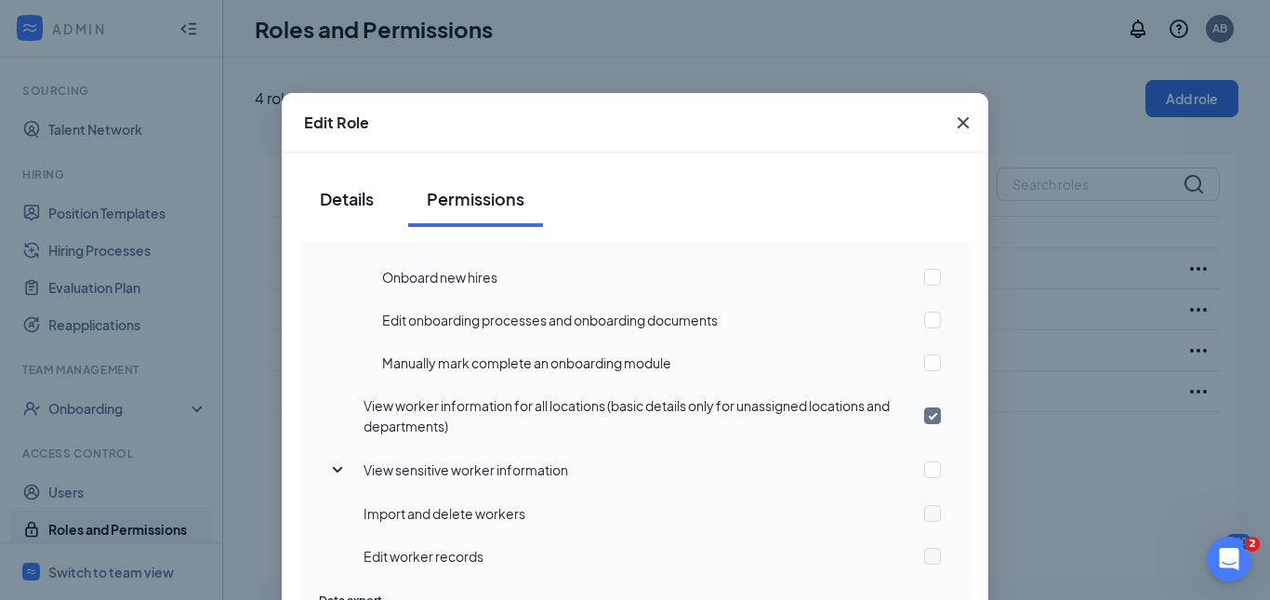
click at [354, 198] on div "Details" at bounding box center [347, 198] width 56 height 23
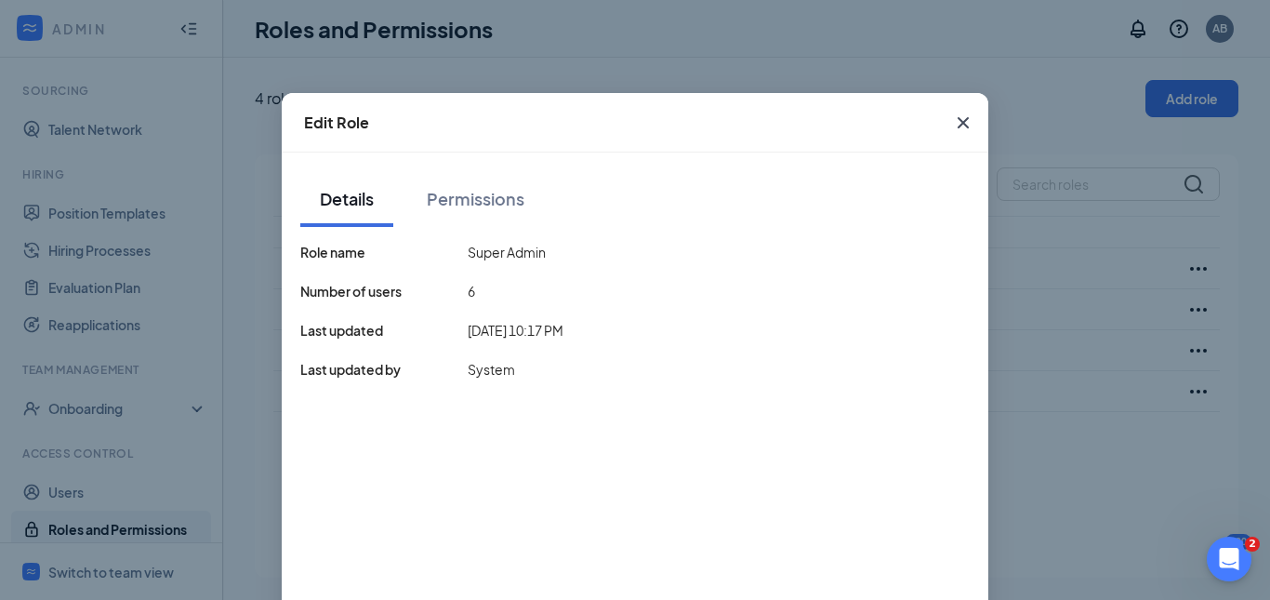
click at [957, 116] on icon "Cross" at bounding box center [963, 123] width 22 height 22
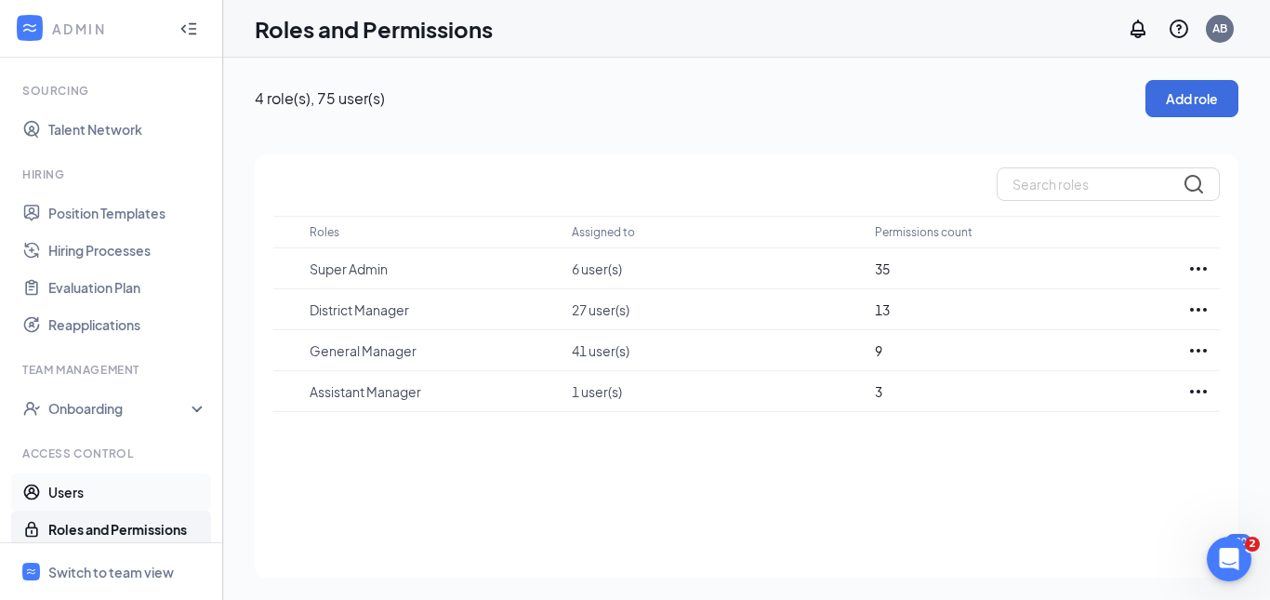
click at [115, 479] on link "Users" at bounding box center [127, 491] width 159 height 37
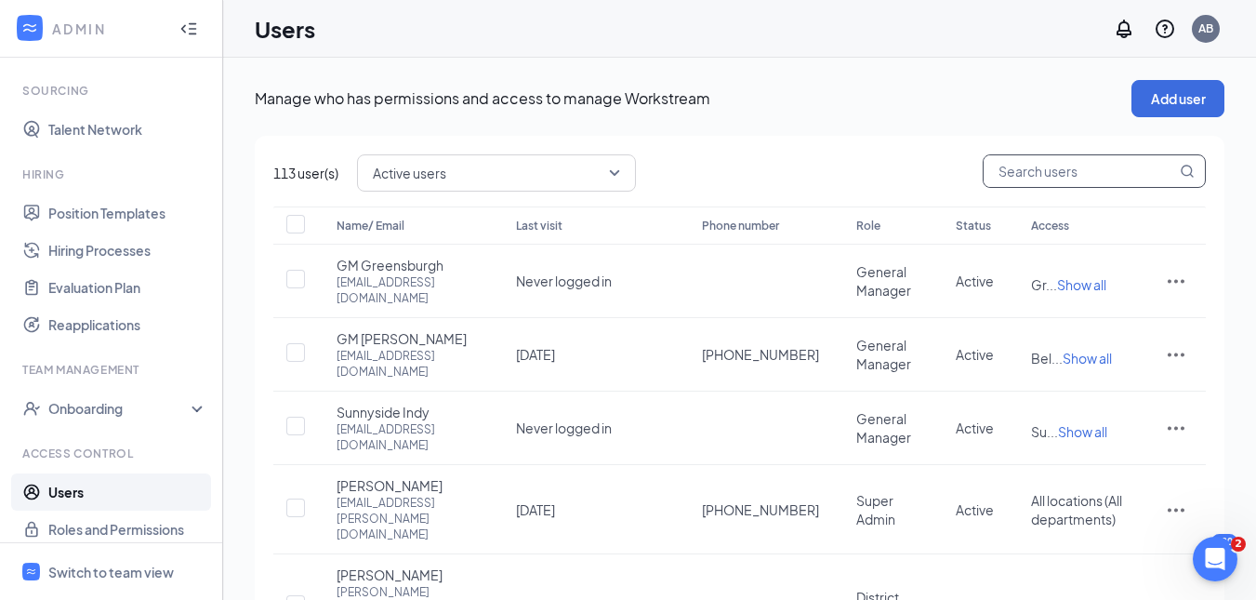
click at [1071, 183] on input "text" at bounding box center [1080, 171] width 193 height 32
click at [617, 183] on span "Active users" at bounding box center [496, 173] width 247 height 32
click at [1153, 358] on td at bounding box center [1177, 354] width 60 height 73
click at [1168, 360] on icon "ActionsIcon" at bounding box center [1176, 354] width 22 height 22
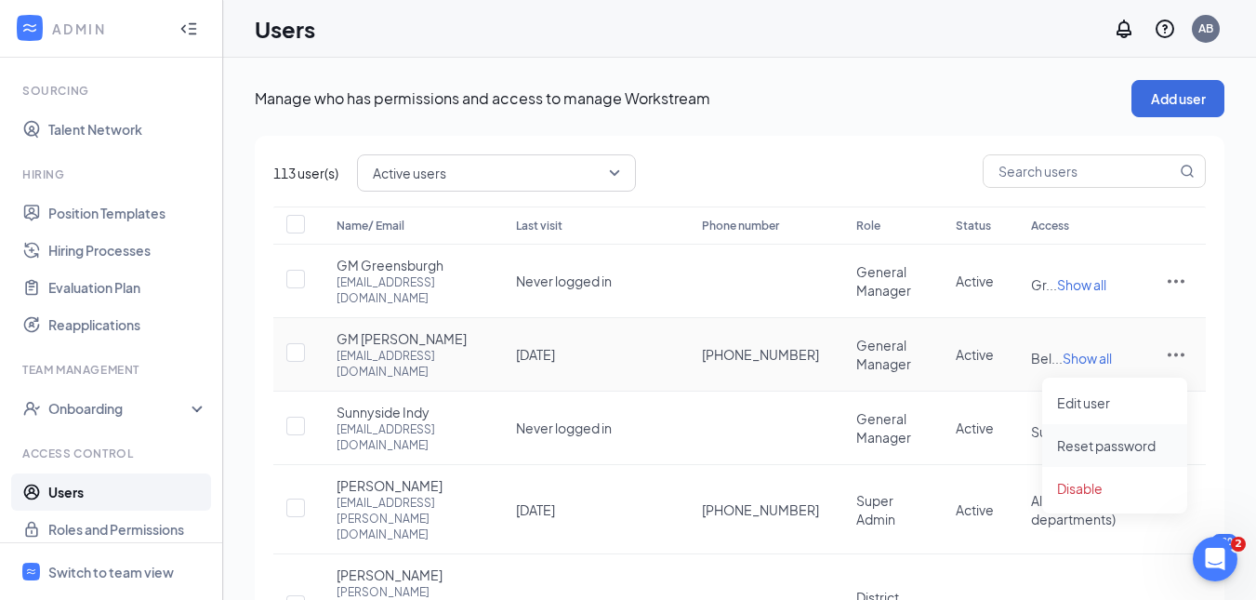
click at [1140, 454] on span "Reset password" at bounding box center [1114, 445] width 115 height 20
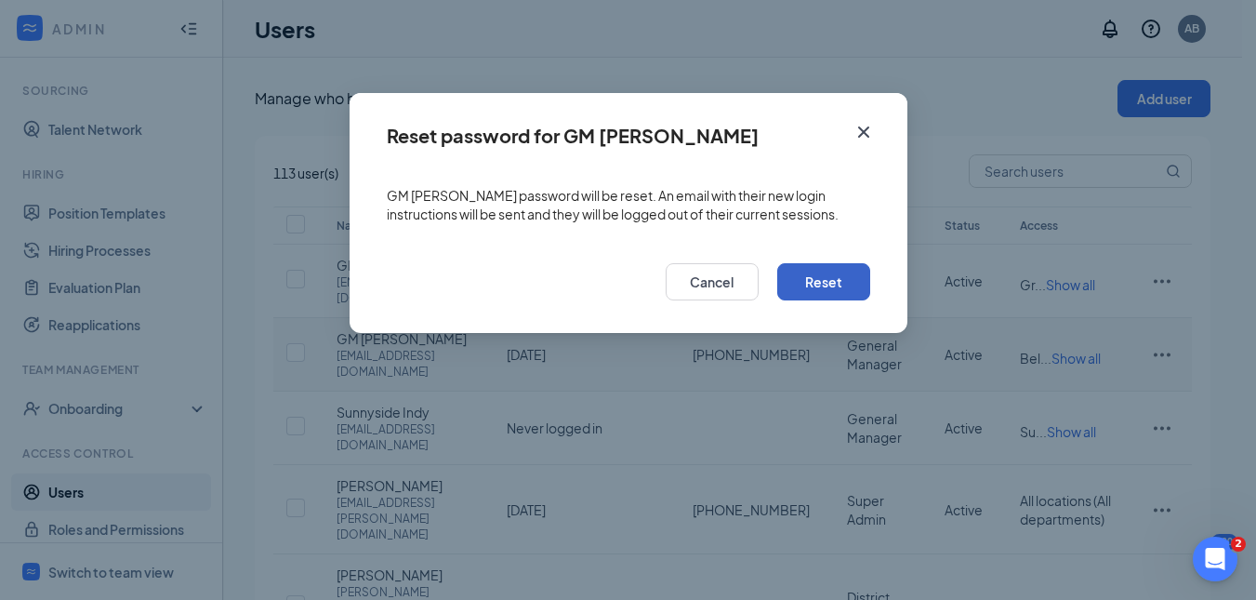
click at [832, 282] on button "Reset" at bounding box center [823, 281] width 93 height 37
